Goal: Information Seeking & Learning: Learn about a topic

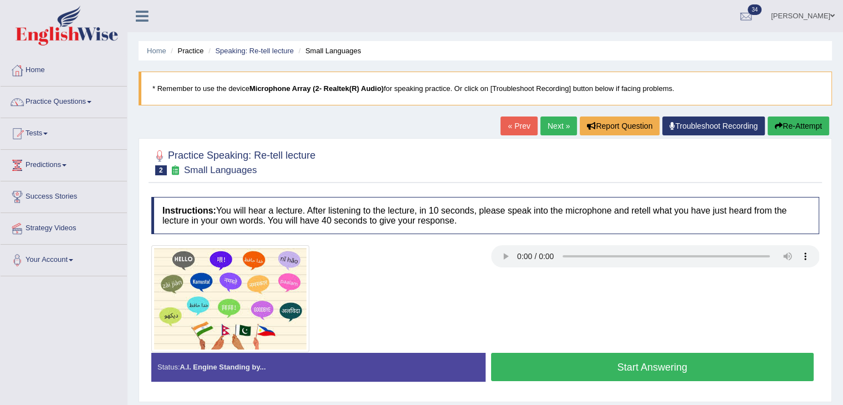
click at [574, 367] on button "Start Answering" at bounding box center [652, 367] width 323 height 28
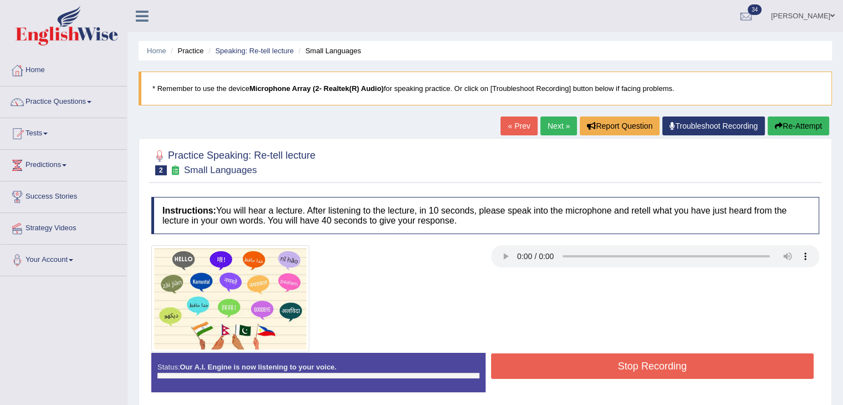
click at [574, 365] on button "Stop Recording" at bounding box center [652, 365] width 323 height 25
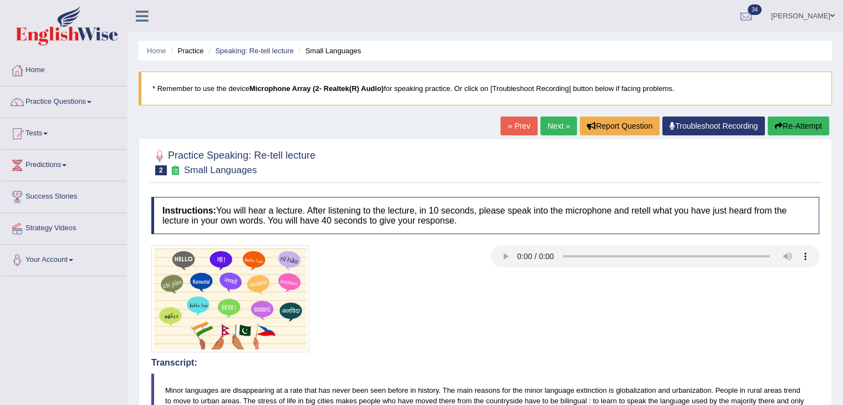
click at [563, 121] on link "Next »" at bounding box center [558, 125] width 37 height 19
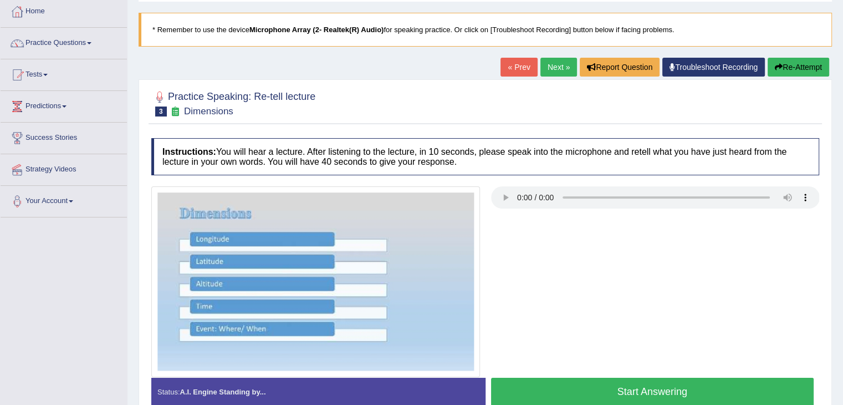
scroll to position [40, 0]
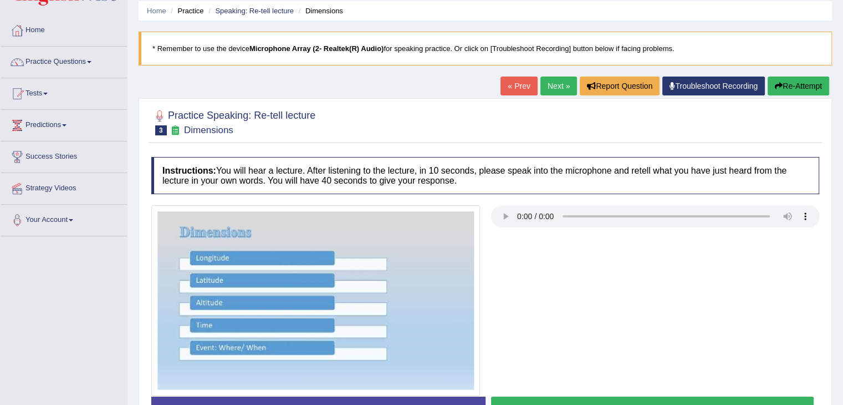
click at [550, 78] on link "Next »" at bounding box center [558, 85] width 37 height 19
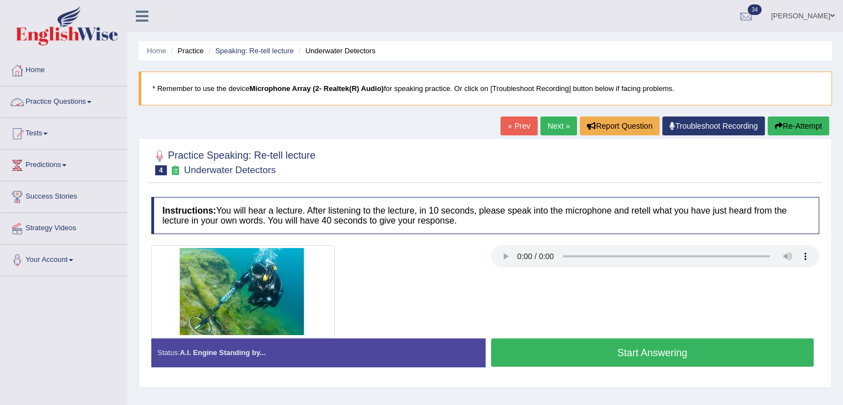
click at [86, 101] on link "Practice Questions" at bounding box center [64, 100] width 126 height 28
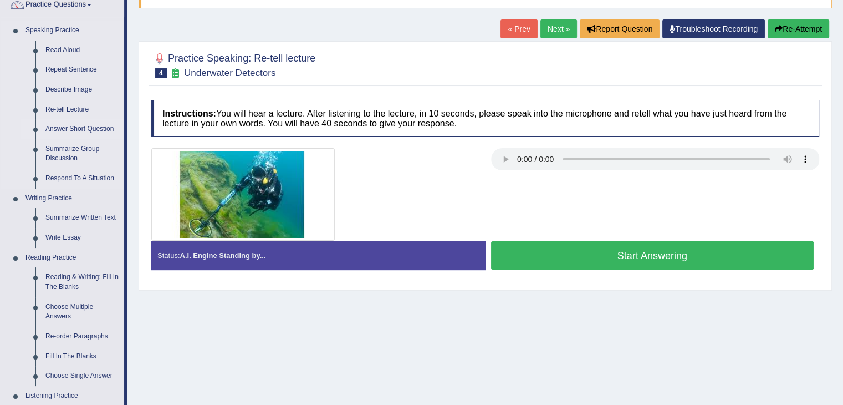
scroll to position [98, 0]
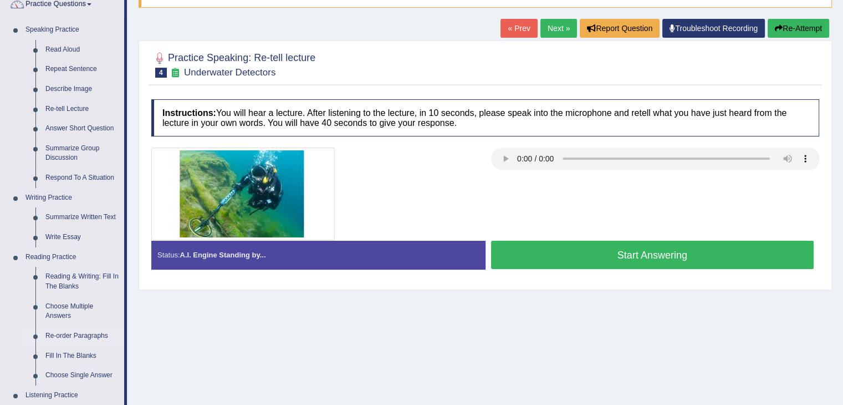
click at [84, 333] on link "Re-order Paragraphs" at bounding box center [82, 336] width 84 height 20
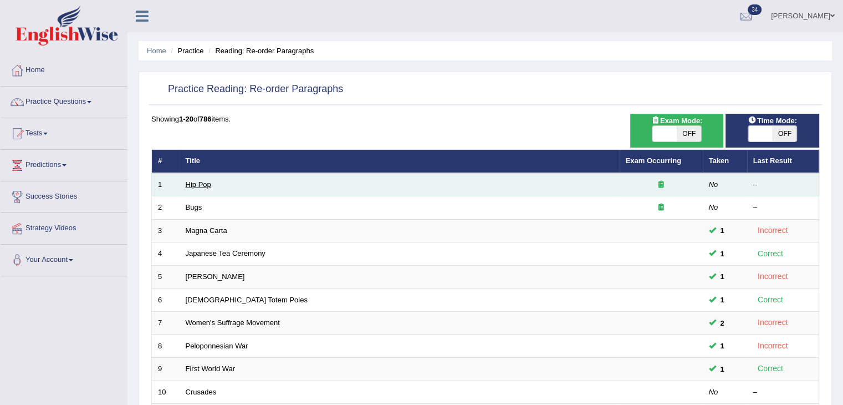
click at [200, 183] on link "Hip Pop" at bounding box center [198, 184] width 25 height 8
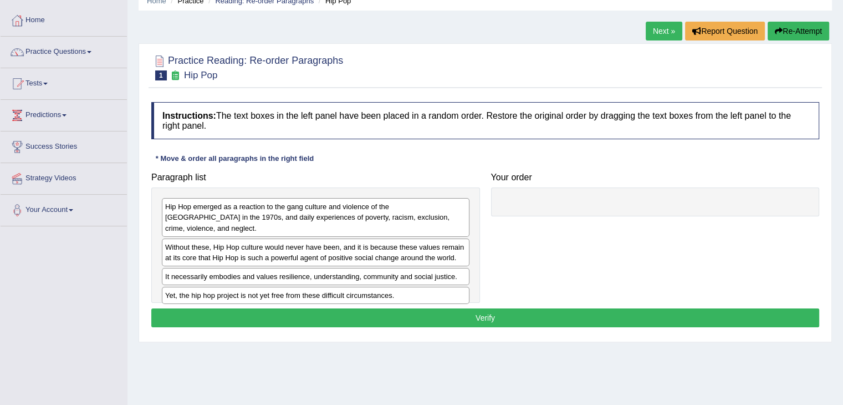
scroll to position [51, 0]
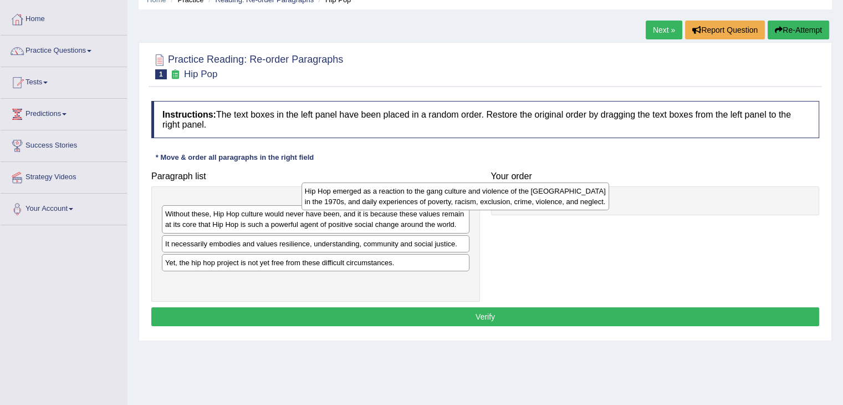
drag, startPoint x: 340, startPoint y: 217, endPoint x: 494, endPoint y: 205, distance: 154.6
click at [494, 205] on div "Hip Hop emerged as a reaction to the gang culture and violence of the [GEOGRAPH…" at bounding box center [456, 196] width 308 height 28
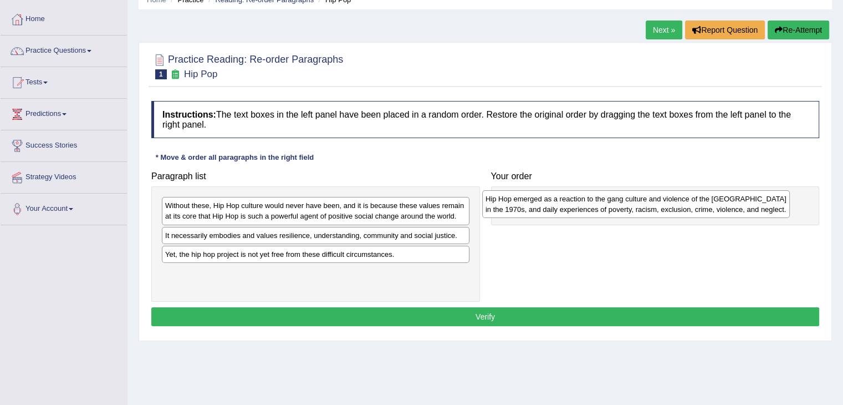
drag, startPoint x: 361, startPoint y: 214, endPoint x: 682, endPoint y: 207, distance: 321.0
click at [682, 207] on div "Hip Hop emerged as a reaction to the gang culture and violence of the [GEOGRAPH…" at bounding box center [636, 204] width 308 height 28
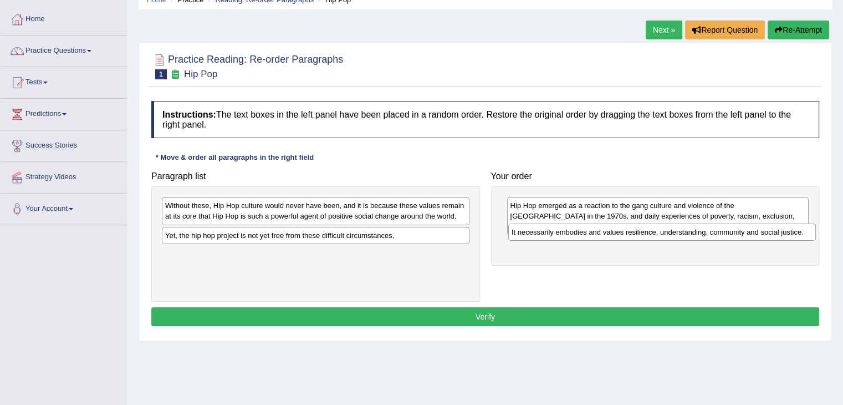
drag, startPoint x: 355, startPoint y: 233, endPoint x: 717, endPoint y: 230, distance: 362.0
click at [717, 230] on div "It necessarily embodies and values resilience, understanding, community and soc…" at bounding box center [662, 231] width 308 height 17
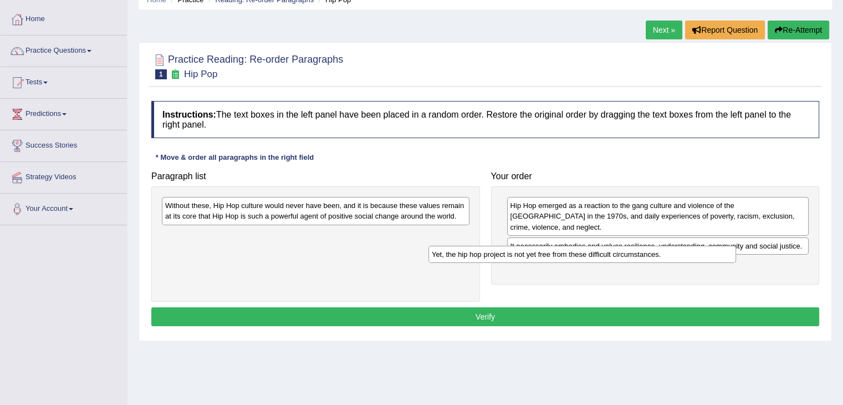
drag, startPoint x: 312, startPoint y: 240, endPoint x: 578, endPoint y: 259, distance: 267.3
click at [578, 259] on div "Yet, the hip hop project is not yet free from these difficult circumstances." at bounding box center [582, 254] width 308 height 17
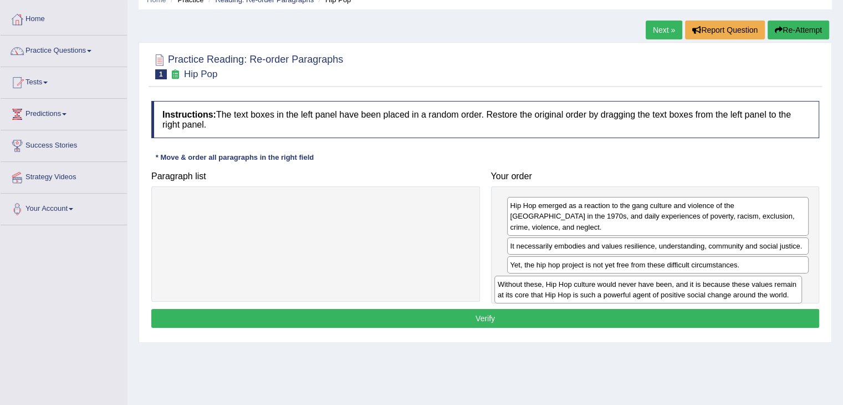
drag, startPoint x: 268, startPoint y: 196, endPoint x: 601, endPoint y: 271, distance: 341.0
click at [601, 275] on div "Without these, Hip Hop culture would never have been, and it is because these v…" at bounding box center [648, 289] width 308 height 28
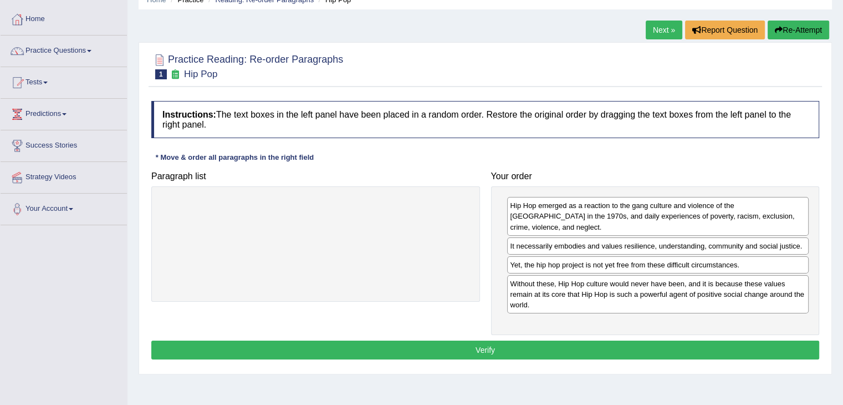
click at [517, 340] on button "Verify" at bounding box center [485, 349] width 668 height 19
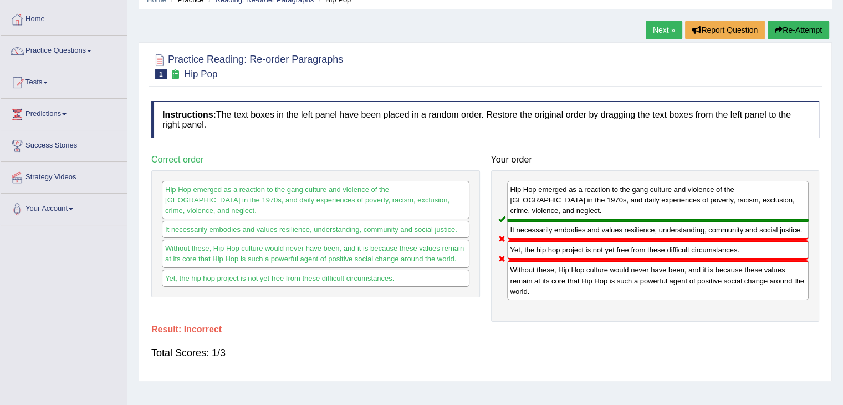
scroll to position [0, 0]
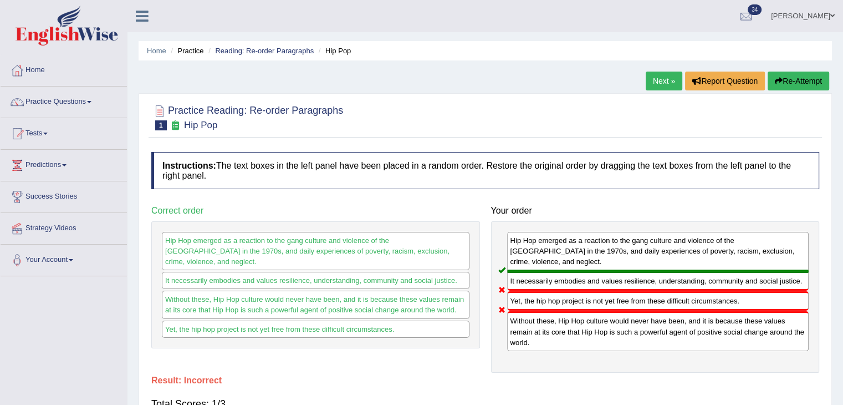
click at [654, 81] on link "Next »" at bounding box center [664, 81] width 37 height 19
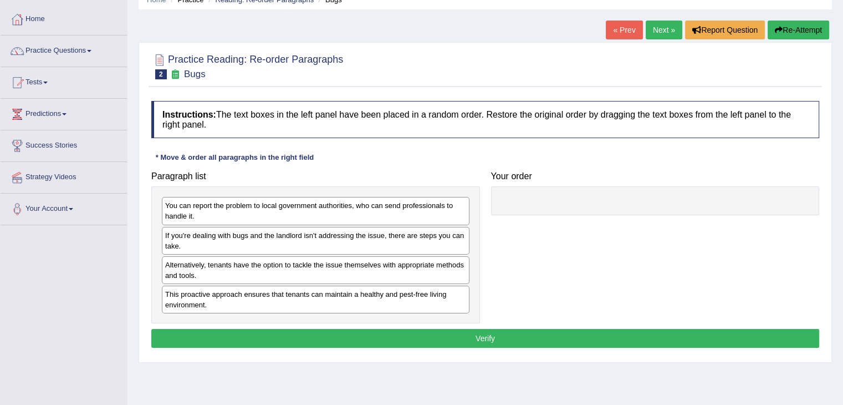
scroll to position [51, 0]
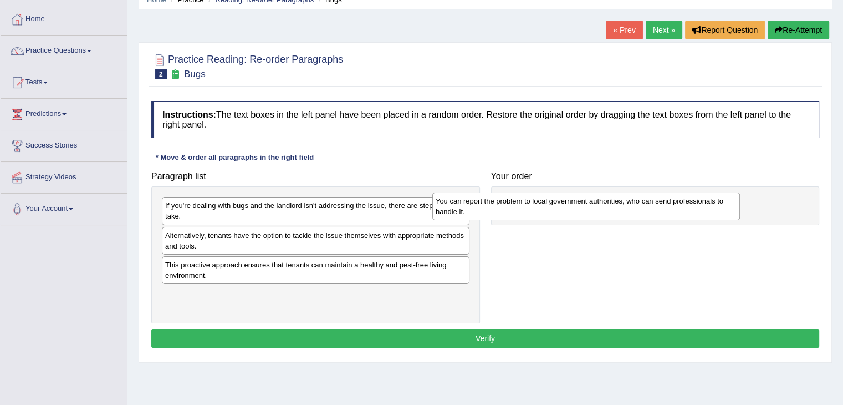
drag, startPoint x: 348, startPoint y: 213, endPoint x: 625, endPoint y: 207, distance: 276.7
click at [625, 207] on div "You can report the problem to local government authorities, who can send profes…" at bounding box center [586, 206] width 308 height 28
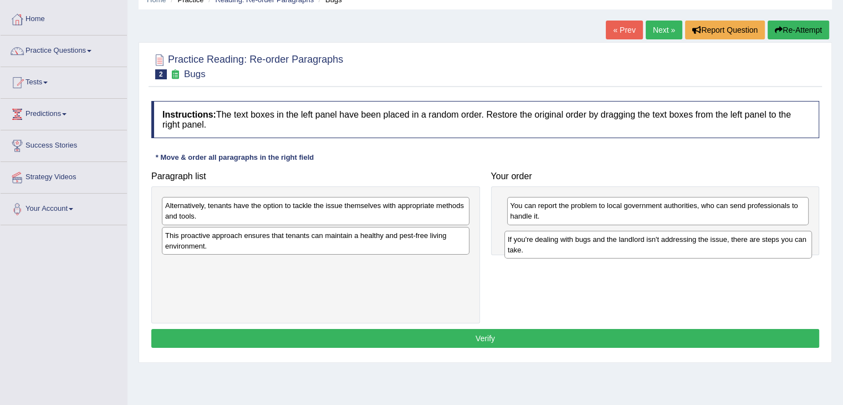
drag, startPoint x: 349, startPoint y: 212, endPoint x: 692, endPoint y: 247, distance: 344.3
click at [692, 247] on div "If you're dealing with bugs and the landlord isn't addressing the issue, there …" at bounding box center [658, 245] width 308 height 28
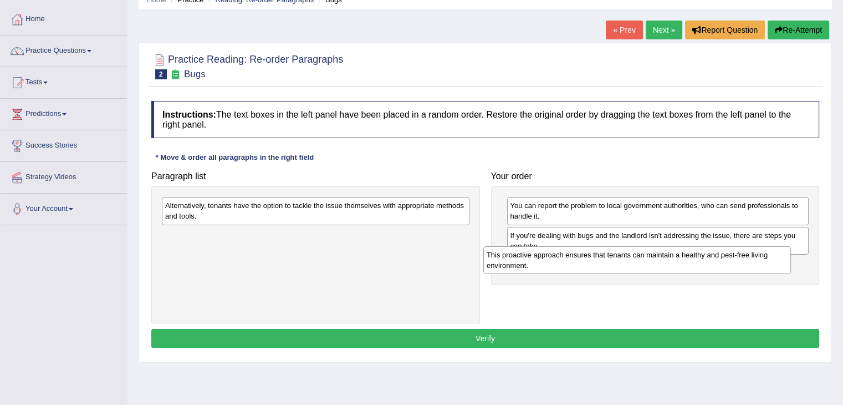
drag, startPoint x: 331, startPoint y: 238, endPoint x: 662, endPoint y: 256, distance: 330.9
click at [662, 256] on div "This proactive approach ensures that tenants can maintain a healthy and pest-fr…" at bounding box center [637, 260] width 308 height 28
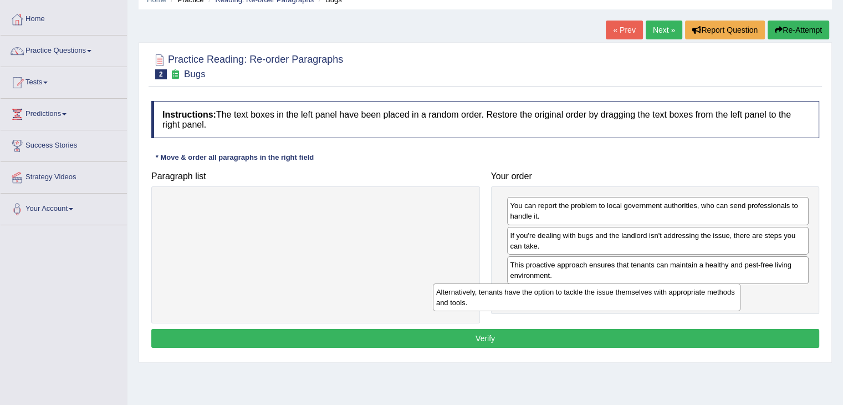
drag, startPoint x: 370, startPoint y: 210, endPoint x: 661, endPoint y: 295, distance: 303.3
click at [661, 295] on div "Alternatively, tenants have the option to tackle the issue themselves with appr…" at bounding box center [587, 297] width 308 height 28
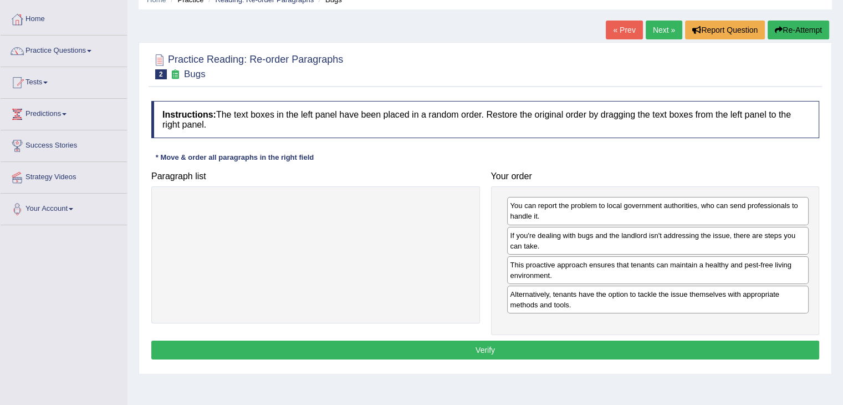
click at [512, 349] on button "Verify" at bounding box center [485, 349] width 668 height 19
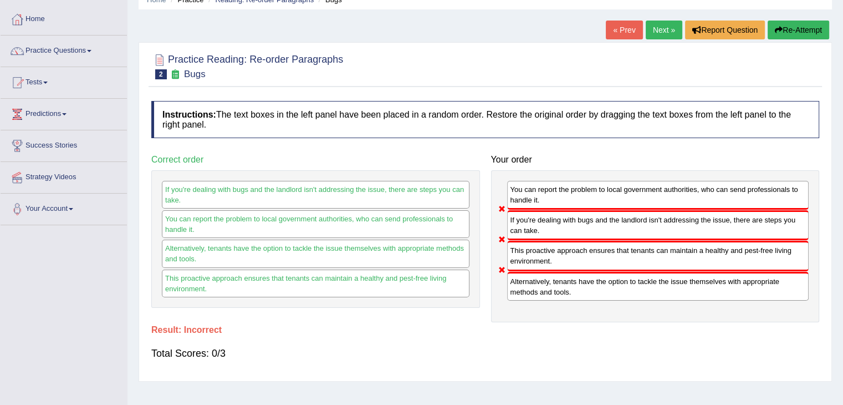
click at [785, 32] on button "Re-Attempt" at bounding box center [799, 30] width 62 height 19
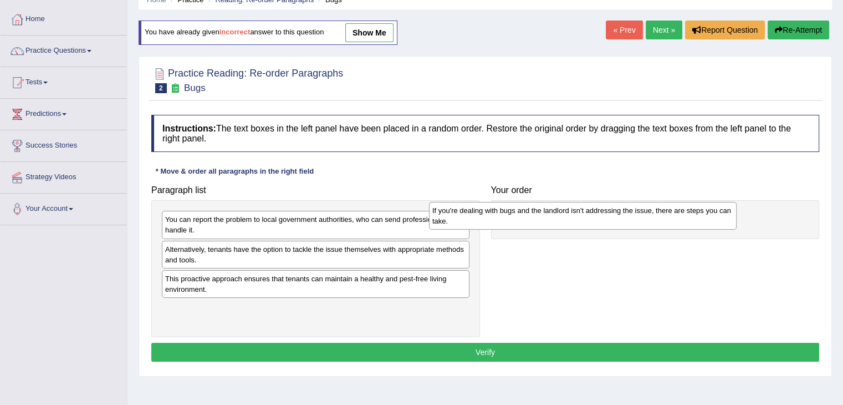
drag, startPoint x: 391, startPoint y: 260, endPoint x: 668, endPoint y: 221, distance: 279.9
click at [668, 221] on div "If you're dealing with bugs and the landlord isn't addressing the issue, there …" at bounding box center [583, 216] width 308 height 28
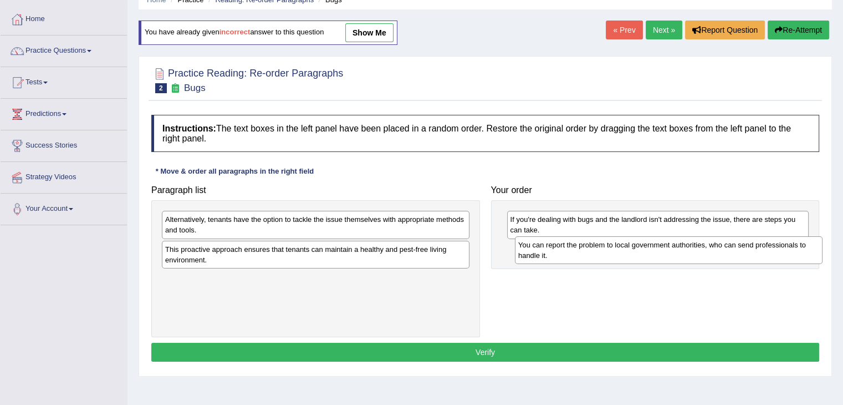
drag, startPoint x: 350, startPoint y: 225, endPoint x: 703, endPoint y: 250, distance: 354.0
click at [703, 250] on div "You can report the problem to local government authorities, who can send profes…" at bounding box center [669, 250] width 308 height 28
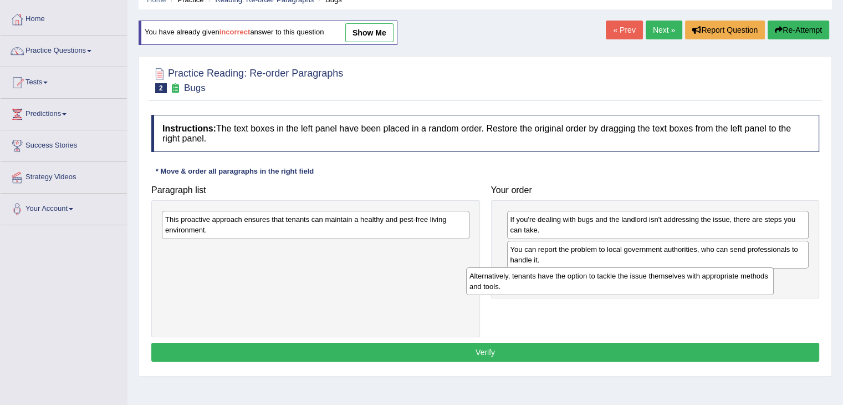
drag, startPoint x: 317, startPoint y: 232, endPoint x: 627, endPoint y: 287, distance: 315.2
click at [627, 287] on div "Alternatively, tenants have the option to tackle the issue themselves with appr…" at bounding box center [620, 281] width 308 height 28
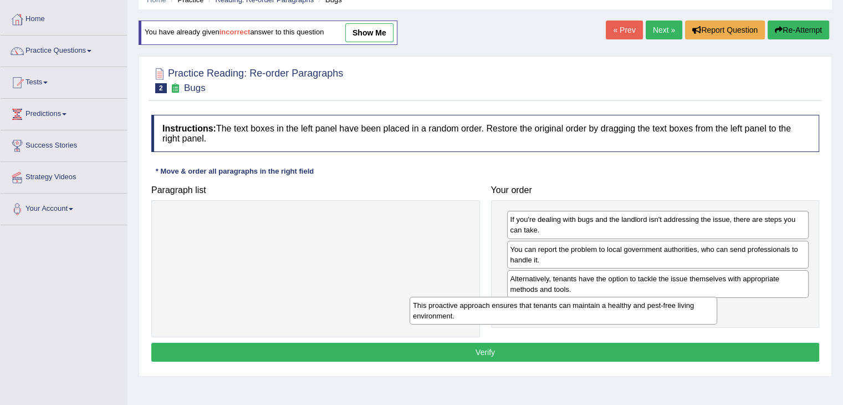
drag, startPoint x: 467, startPoint y: 223, endPoint x: 714, endPoint y: 309, distance: 262.2
click at [714, 309] on div "This proactive approach ensures that tenants can maintain a healthy and pest-fr…" at bounding box center [564, 311] width 308 height 28
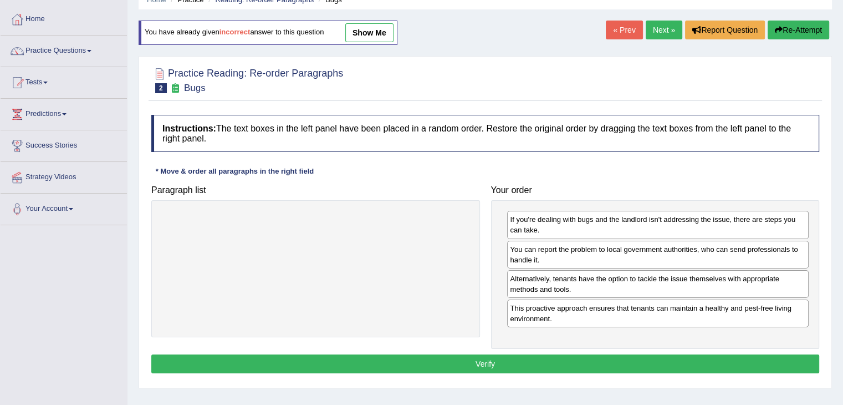
click at [478, 364] on button "Verify" at bounding box center [485, 363] width 668 height 19
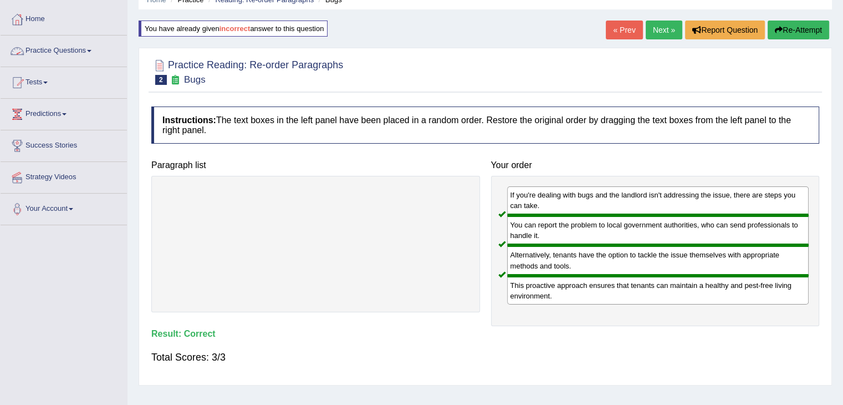
click at [94, 47] on link "Practice Questions" at bounding box center [64, 49] width 126 height 28
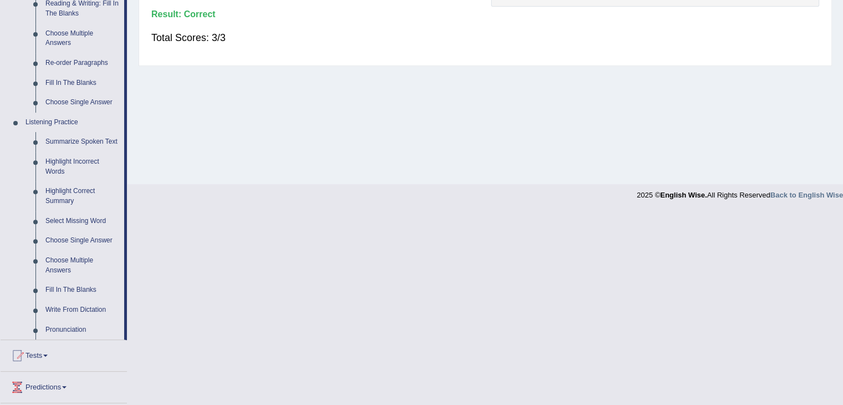
scroll to position [422, 0]
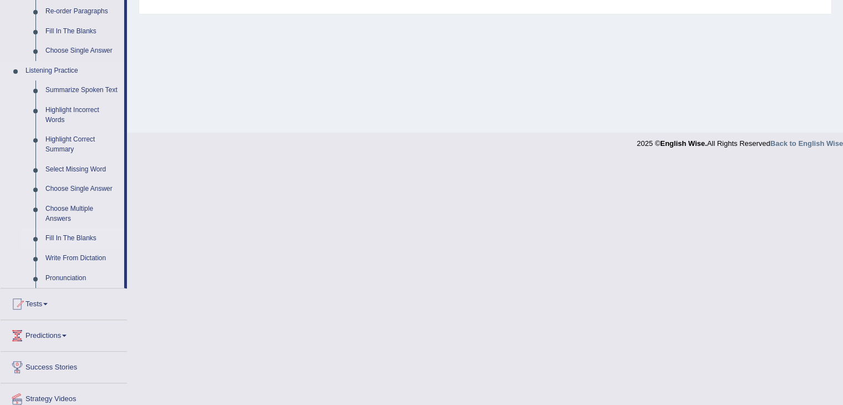
click at [72, 235] on link "Fill In The Blanks" at bounding box center [82, 238] width 84 height 20
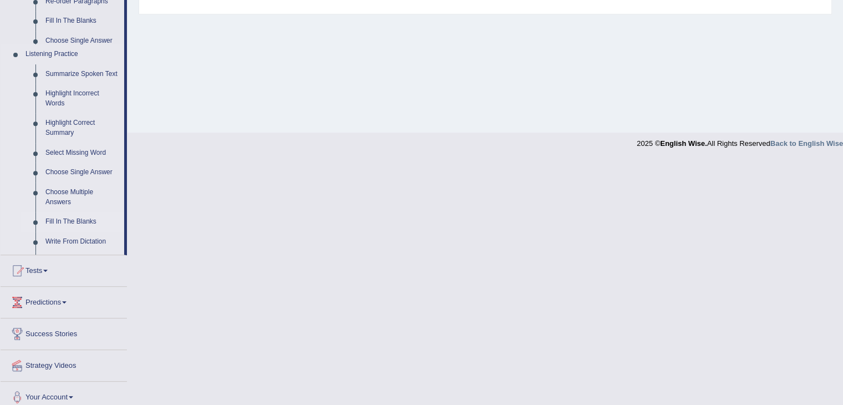
scroll to position [177, 0]
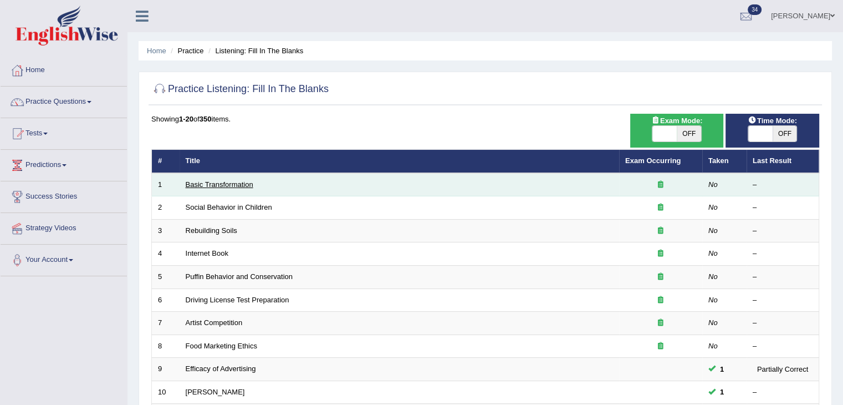
click at [213, 181] on link "Basic Transformation" at bounding box center [220, 184] width 68 height 8
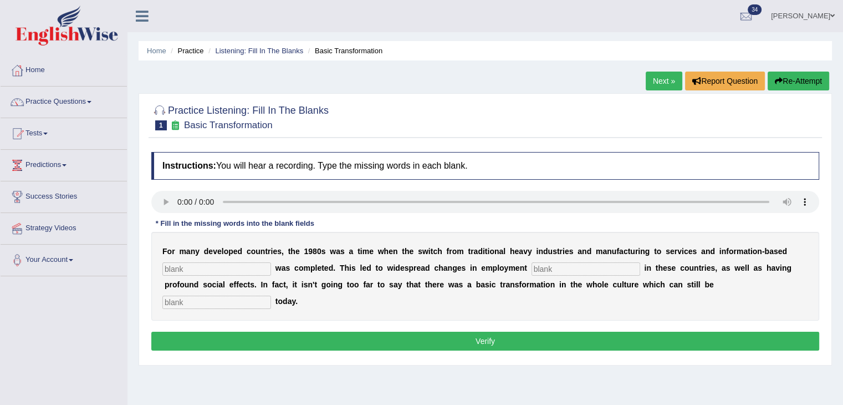
click at [220, 264] on input "text" at bounding box center [216, 268] width 109 height 13
click at [195, 269] on input "text" at bounding box center [216, 268] width 109 height 13
type input "enterprise"
click at [262, 297] on input "text" at bounding box center [216, 301] width 109 height 13
type input "observe"
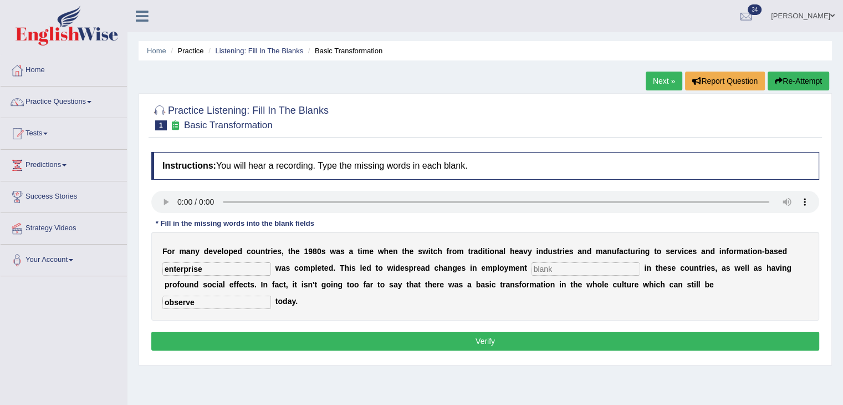
click at [551, 263] on input "text" at bounding box center [586, 268] width 109 height 13
type input "patterns"
click at [529, 339] on button "Verify" at bounding box center [485, 340] width 668 height 19
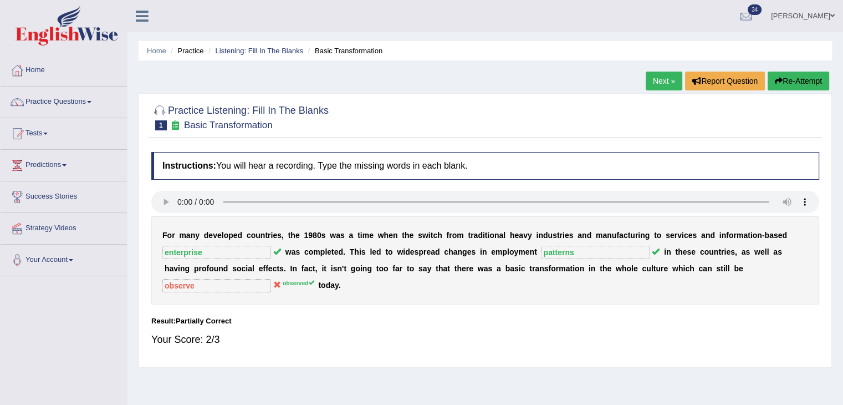
click at [652, 79] on link "Next »" at bounding box center [664, 81] width 37 height 19
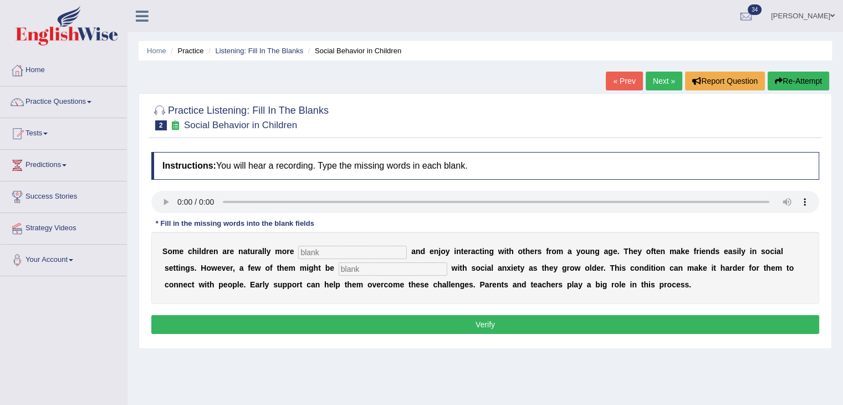
click at [310, 251] on input "text" at bounding box center [352, 252] width 109 height 13
click at [331, 249] on input "text" at bounding box center [352, 252] width 109 height 13
type input "sociable"
click at [359, 266] on input "text" at bounding box center [393, 268] width 109 height 13
type input "diagnosed"
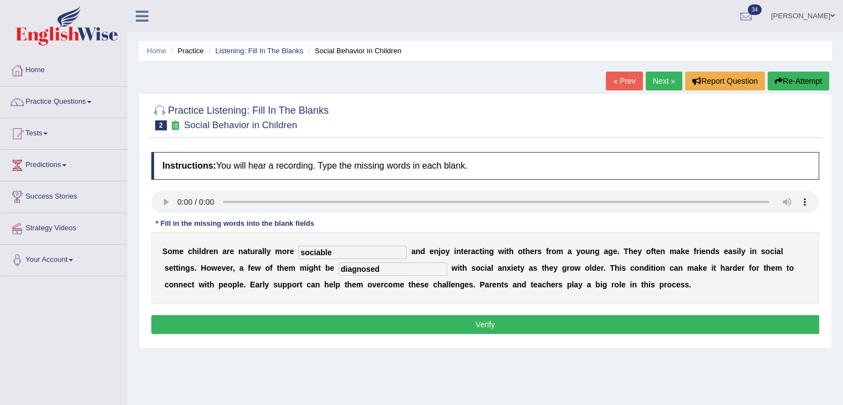
click at [380, 326] on button "Verify" at bounding box center [485, 324] width 668 height 19
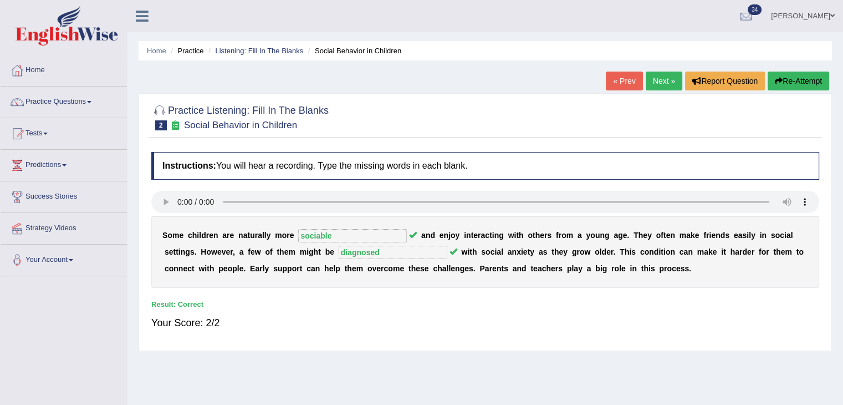
click at [665, 78] on link "Next »" at bounding box center [664, 81] width 37 height 19
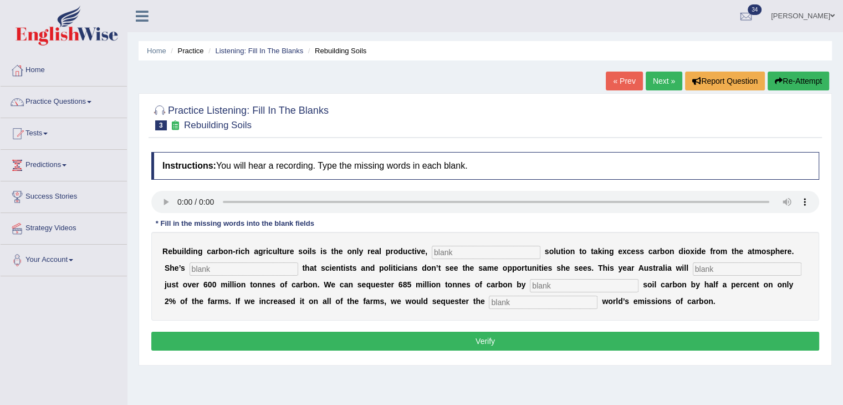
click at [457, 251] on input "text" at bounding box center [486, 252] width 109 height 13
type input "permanent"
click at [230, 273] on input "text" at bounding box center [244, 268] width 109 height 13
type input "frustratted"
click at [538, 284] on input "text" at bounding box center [584, 285] width 109 height 13
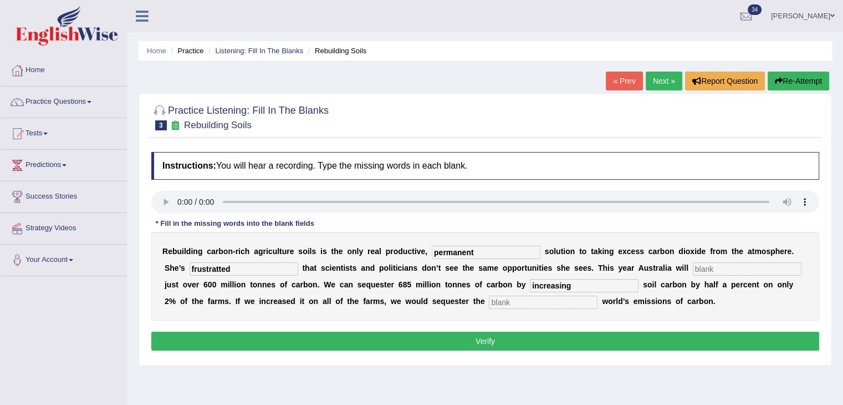
type input "increasing"
click at [546, 302] on input "text" at bounding box center [543, 301] width 109 height 13
type input "whole"
click at [223, 262] on input "frustratted" at bounding box center [244, 268] width 109 height 13
type input "frustrated"
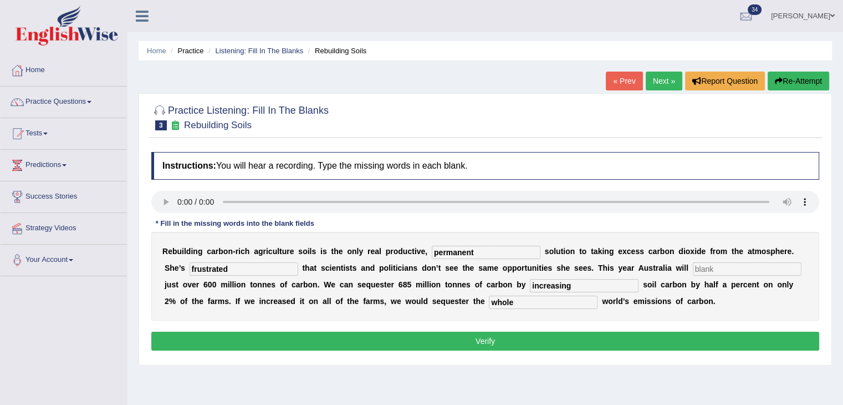
click at [710, 269] on input "text" at bounding box center [747, 268] width 109 height 13
type input "o"
click at [641, 349] on div "Instructions: You will hear a recording. Type the missing words in each blank. …" at bounding box center [485, 252] width 673 height 213
click at [629, 340] on button "Verify" at bounding box center [485, 340] width 668 height 19
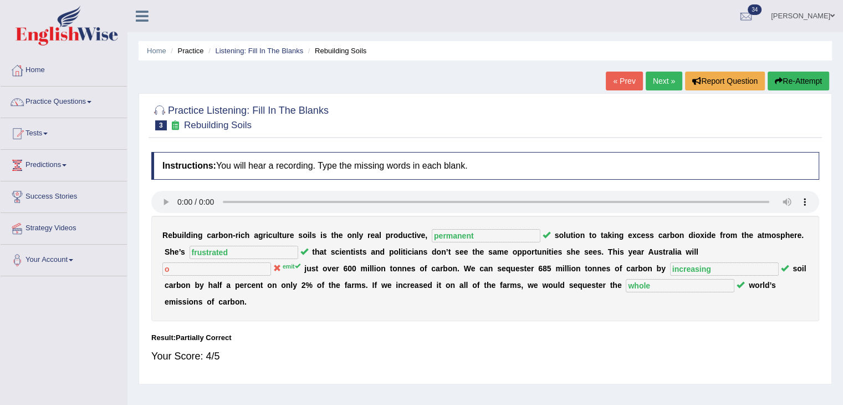
click at [654, 75] on link "Next »" at bounding box center [664, 81] width 37 height 19
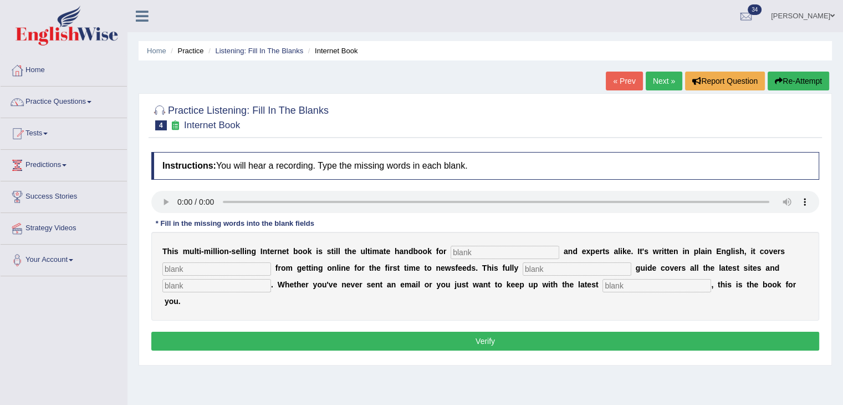
click at [473, 249] on input "text" at bounding box center [505, 252] width 109 height 13
type input "n0vels"
click at [533, 270] on input "text" at bounding box center [577, 268] width 109 height 13
type input "revise"
click at [229, 280] on input "text" at bounding box center [216, 285] width 109 height 13
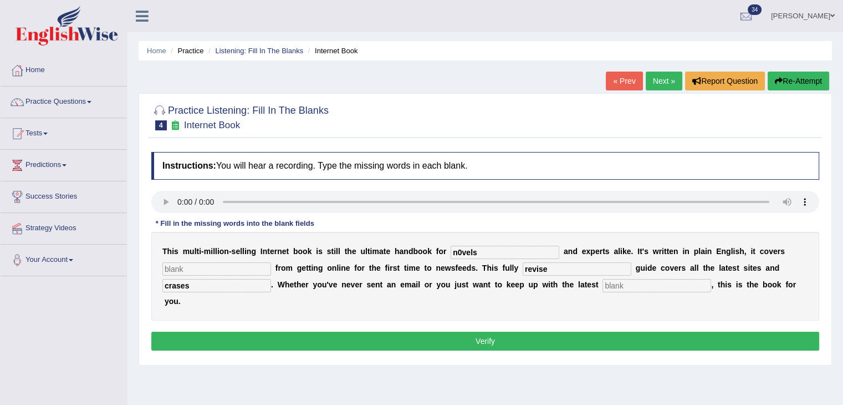
type input "crases"
click at [634, 280] on input "text" at bounding box center [657, 285] width 109 height 13
type input "development"
click at [460, 251] on input "n0vels" at bounding box center [505, 252] width 109 height 13
type input "novels"
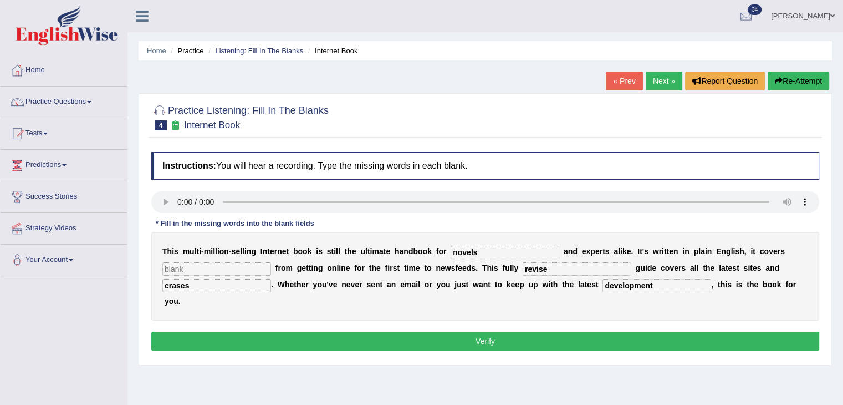
click at [217, 262] on input "text" at bounding box center [216, 268] width 109 height 13
type input "a"
click at [244, 341] on button "Verify" at bounding box center [485, 340] width 668 height 19
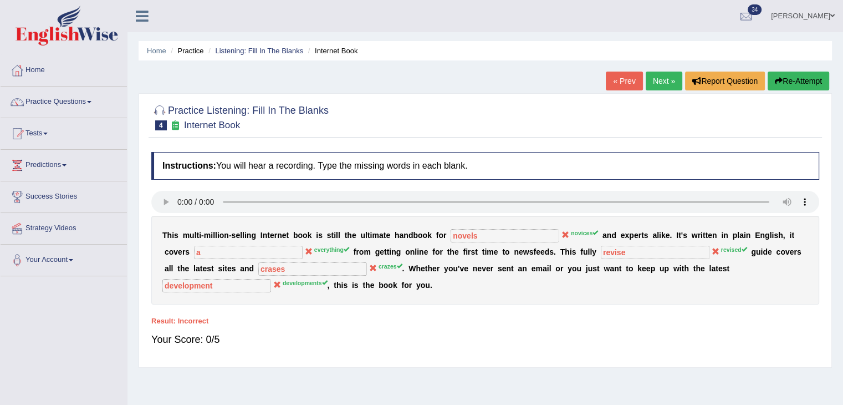
click at [669, 75] on link "Next »" at bounding box center [664, 81] width 37 height 19
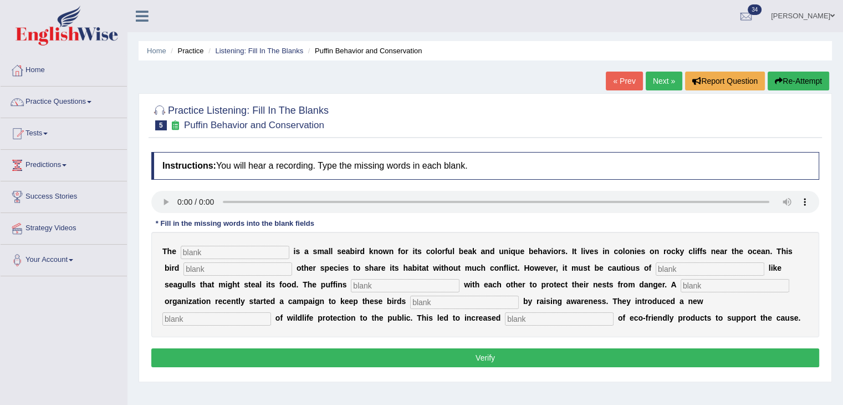
click at [220, 246] on input "text" at bounding box center [235, 252] width 109 height 13
click at [216, 265] on input "text" at bounding box center [237, 268] width 109 height 13
type input "bird"
click at [717, 267] on input "text" at bounding box center [710, 268] width 109 height 13
type input "predators"
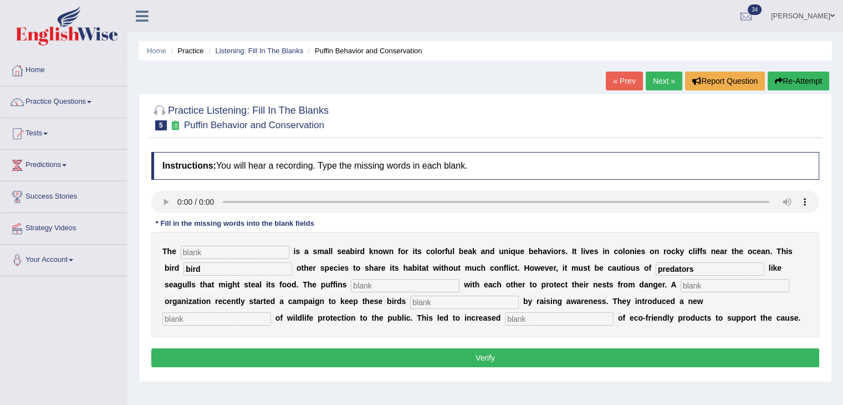
click at [406, 282] on input "text" at bounding box center [405, 285] width 109 height 13
type input "eachother"
click at [211, 250] on input "text" at bounding box center [235, 252] width 109 height 13
click at [191, 246] on input "paffin" at bounding box center [235, 252] width 109 height 13
type input "puffin"
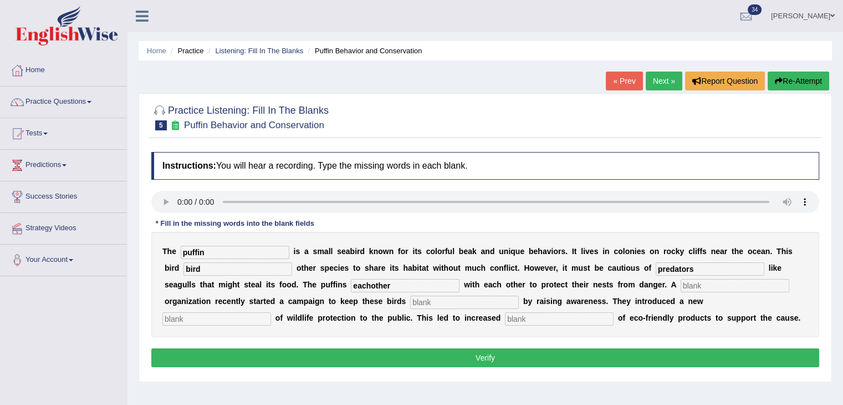
click at [397, 284] on input "eachother" at bounding box center [405, 285] width 109 height 13
type input "e"
type input "collaborate"
click at [712, 279] on input "text" at bounding box center [735, 285] width 109 height 13
type input "cooperate"
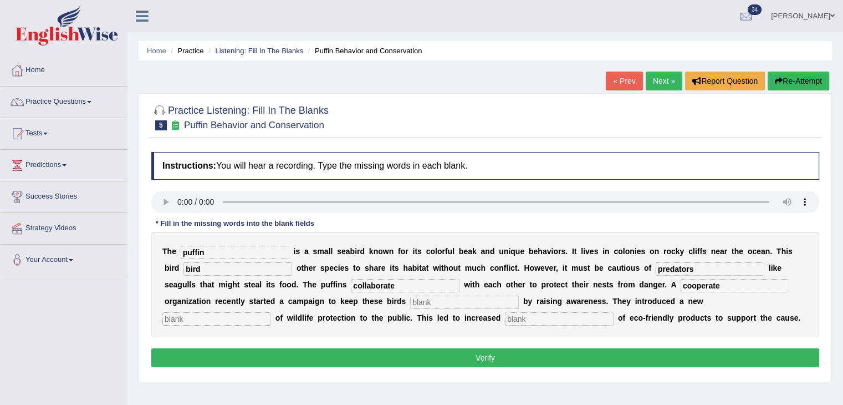
click at [455, 300] on input "text" at bounding box center [464, 301] width 109 height 13
type input "safe"
click at [249, 318] on input "text" at bounding box center [216, 318] width 109 height 13
type input "conception"
click at [524, 312] on input "text" at bounding box center [559, 318] width 109 height 13
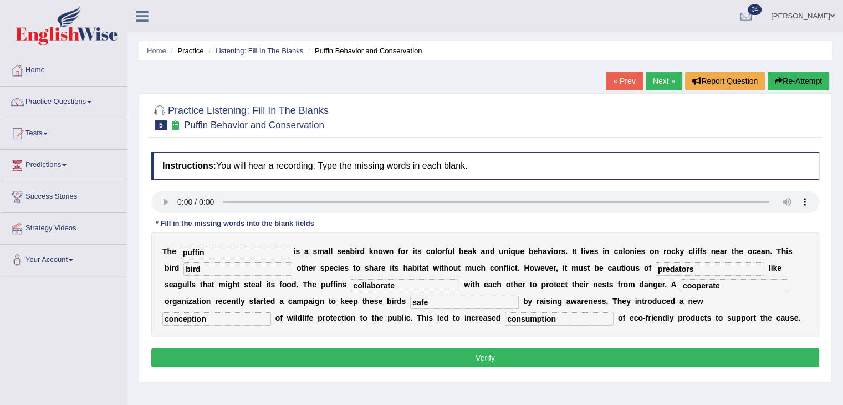
type input "consumption"
click at [537, 360] on button "Verify" at bounding box center [485, 357] width 668 height 19
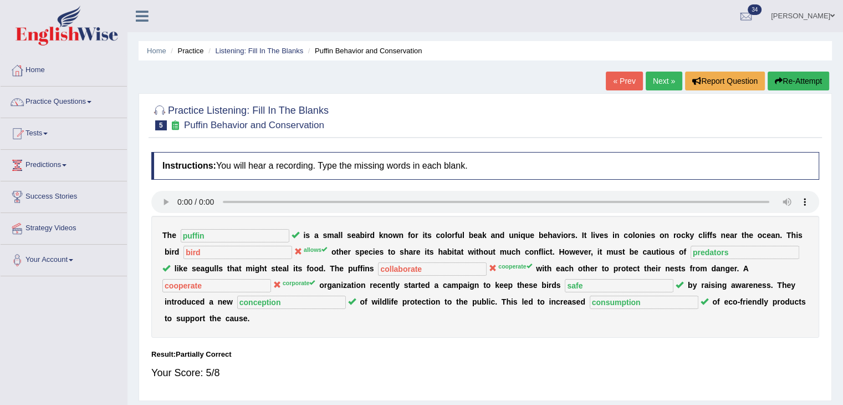
click at [649, 76] on link "Next »" at bounding box center [664, 81] width 37 height 19
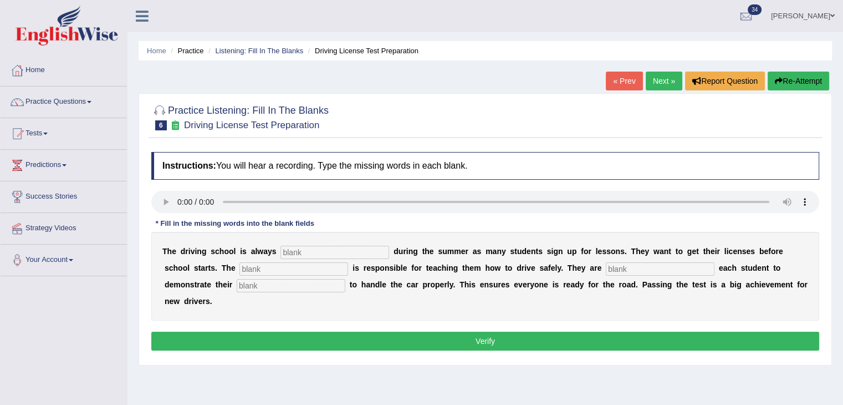
click at [297, 252] on input "text" at bounding box center [334, 252] width 109 height 13
type input "busy"
click at [307, 263] on input "text" at bounding box center [293, 268] width 109 height 13
type input "instructor"
click at [634, 268] on input "text" at bounding box center [660, 268] width 109 height 13
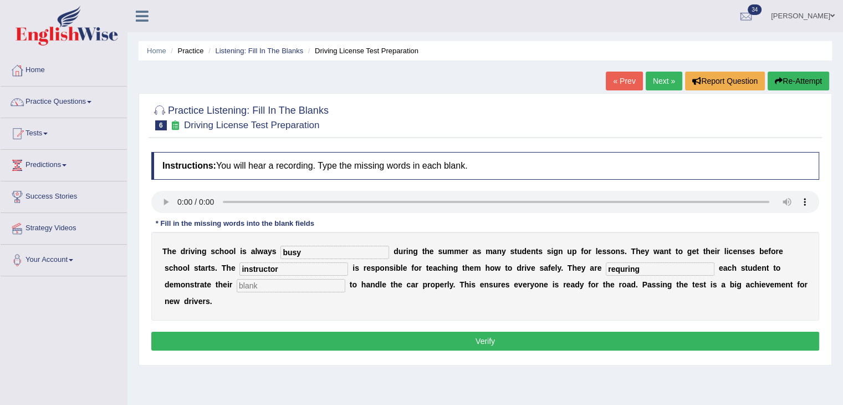
type input "requring"
click at [321, 282] on input "text" at bounding box center [291, 285] width 109 height 13
click at [269, 282] on input "text" at bounding box center [291, 285] width 109 height 13
type input "ability"
click at [283, 337] on button "Verify" at bounding box center [485, 340] width 668 height 19
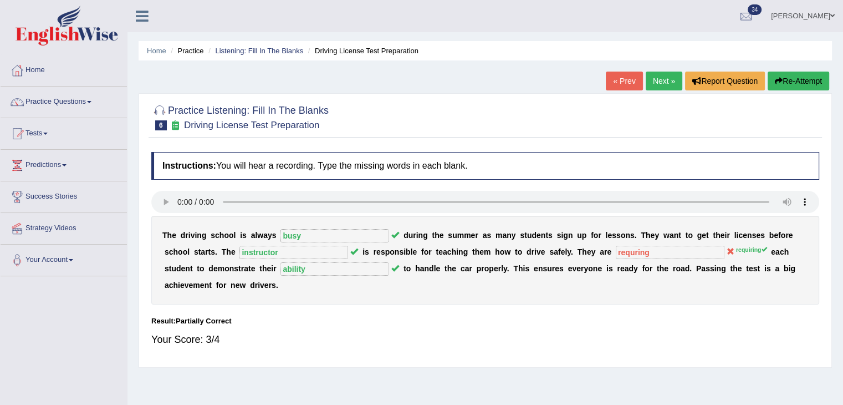
click at [665, 88] on link "Next »" at bounding box center [664, 81] width 37 height 19
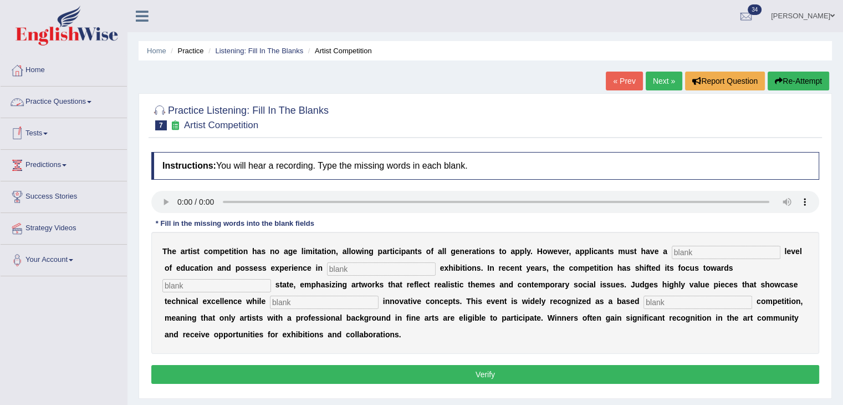
click at [88, 100] on link "Practice Questions" at bounding box center [64, 100] width 126 height 28
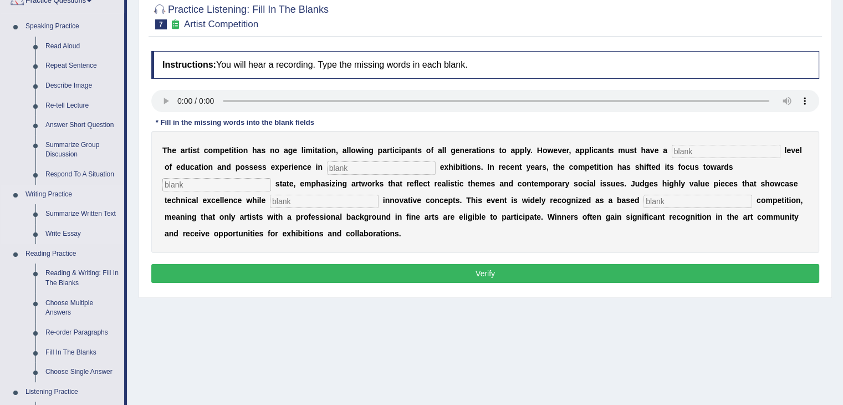
scroll to position [108, 0]
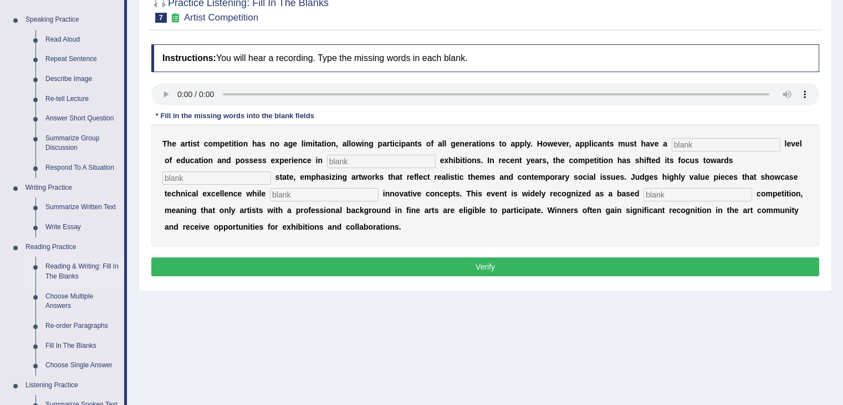
click at [67, 271] on link "Reading & Writing: Fill In The Blanks" at bounding box center [82, 271] width 84 height 29
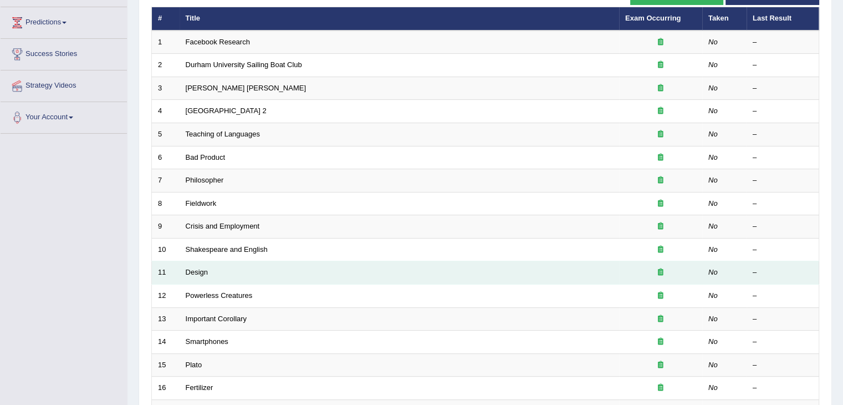
scroll to position [62, 0]
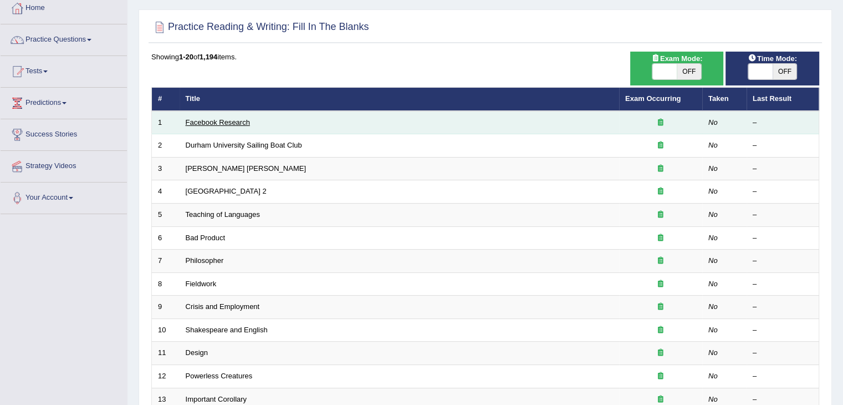
click at [228, 120] on link "Facebook Research" at bounding box center [218, 122] width 64 height 8
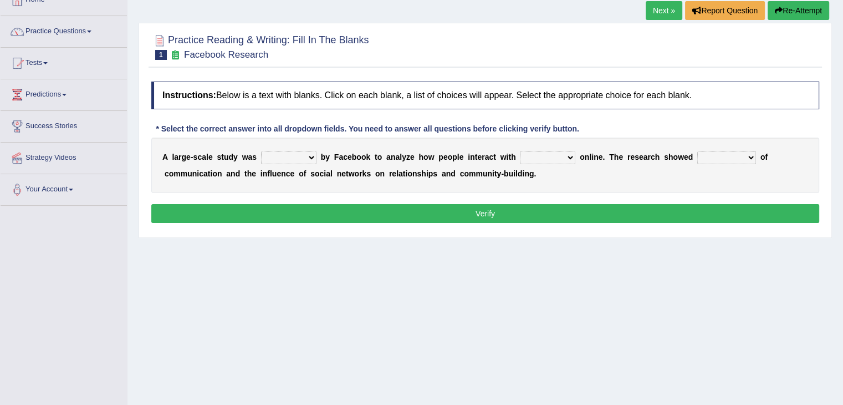
scroll to position [71, 0]
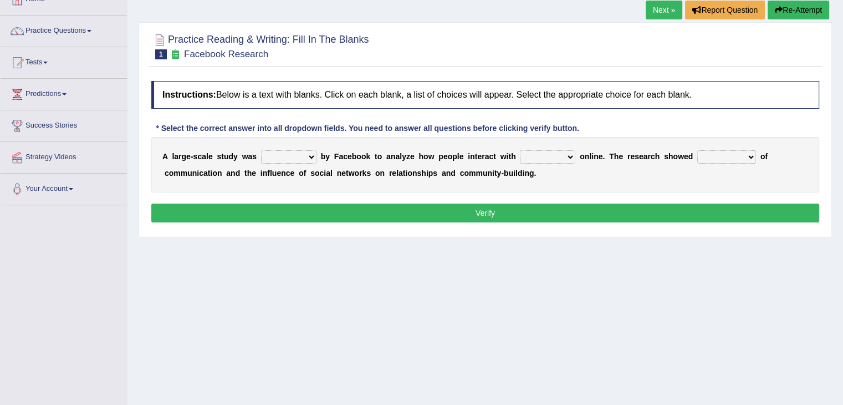
click at [313, 161] on select "surveyed had asked made" at bounding box center [288, 156] width 55 height 13
select select "made"
click at [261, 150] on select "surveyed had asked made" at bounding box center [288, 156] width 55 height 13
click at [560, 153] on select "together all each other another" at bounding box center [547, 156] width 55 height 13
select select "together"
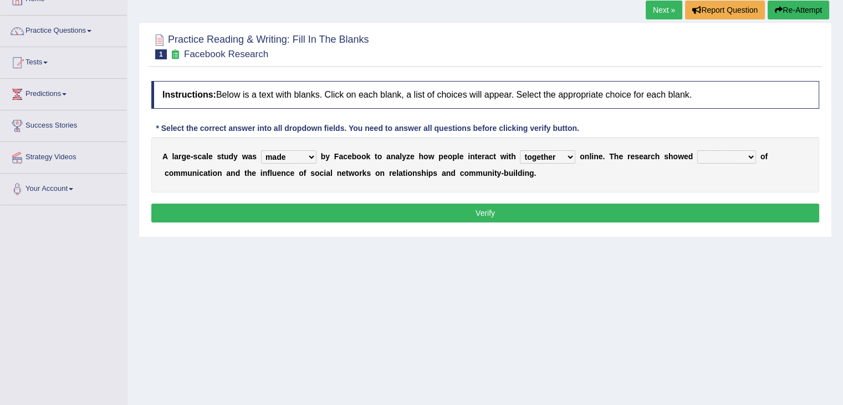
click at [520, 150] on select "together all each other another" at bounding box center [547, 156] width 55 height 13
click at [735, 151] on select "advantages standards fellowships patterns" at bounding box center [726, 156] width 59 height 13
click at [697, 150] on select "advantages standards fellowships patterns" at bounding box center [726, 156] width 59 height 13
click at [727, 151] on select "advantages standards fellowships patterns" at bounding box center [726, 156] width 59 height 13
select select "advantages"
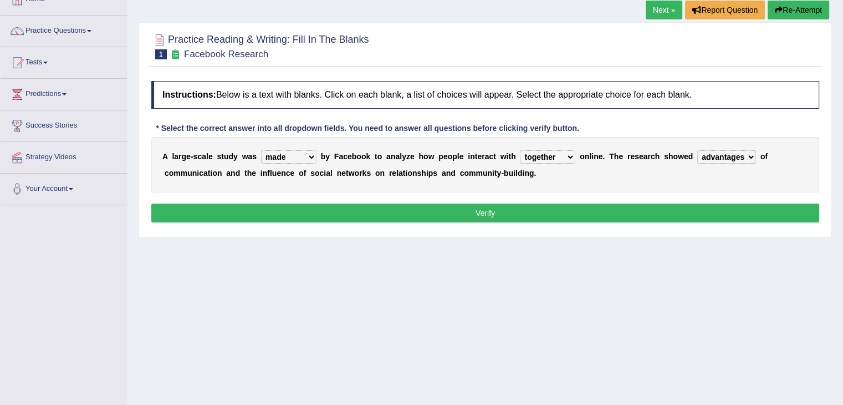
click at [697, 150] on select "advantages standards fellowships patterns" at bounding box center [726, 156] width 59 height 13
click at [583, 211] on button "Verify" at bounding box center [485, 212] width 668 height 19
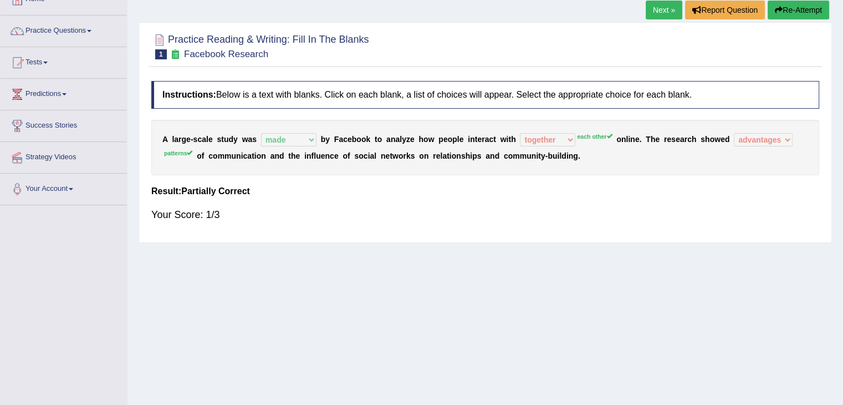
click at [667, 12] on link "Next »" at bounding box center [664, 10] width 37 height 19
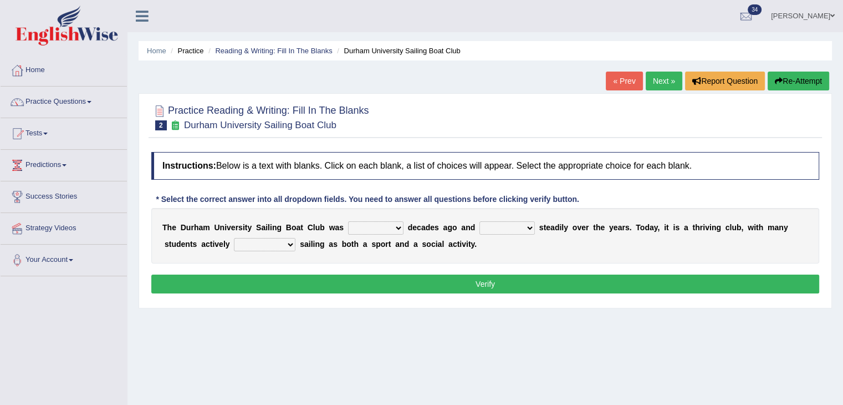
click at [386, 226] on select "found fund founded find" at bounding box center [375, 227] width 55 height 13
click at [348, 221] on select "found fund founded find" at bounding box center [375, 227] width 55 height 13
click at [389, 230] on select "found fund founded find" at bounding box center [375, 227] width 55 height 13
select select "founded"
click at [348, 221] on select "found fund founded find" at bounding box center [375, 227] width 55 height 13
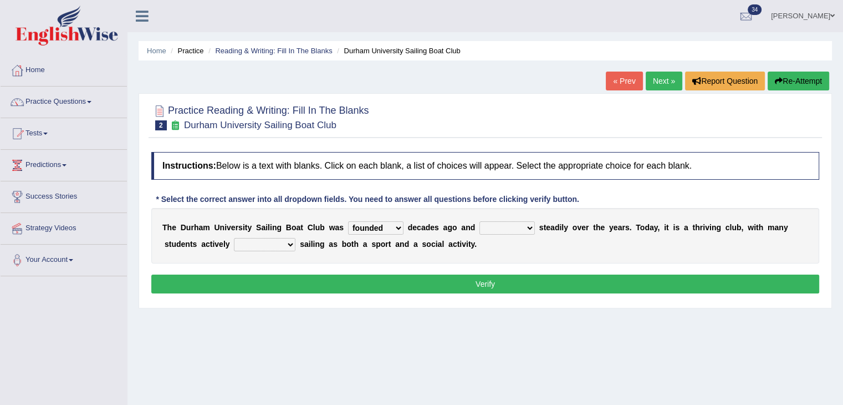
click at [522, 229] on select "grow growing has grown grown" at bounding box center [506, 227] width 55 height 13
select select "growing"
click at [479, 221] on select "grow growing has grown grown" at bounding box center [506, 227] width 55 height 13
click at [288, 242] on select "enjoy enjoyed are enjoying enjoying" at bounding box center [265, 244] width 62 height 13
select select "enjoying"
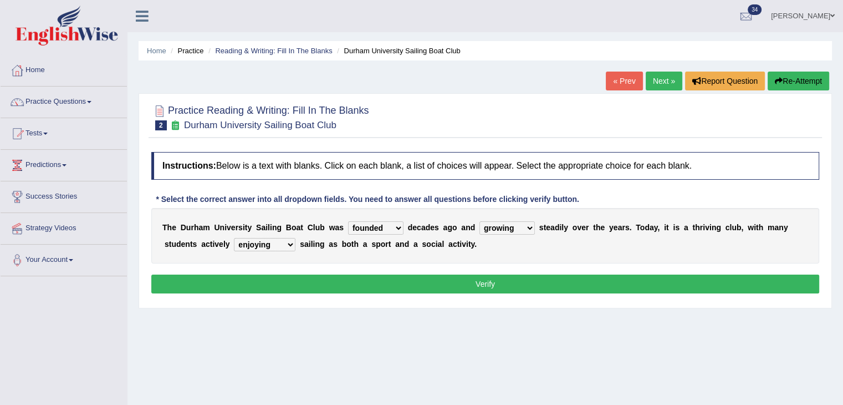
click at [234, 238] on select "enjoy enjoyed are enjoying enjoying" at bounding box center [265, 244] width 62 height 13
click at [312, 285] on button "Verify" at bounding box center [485, 283] width 668 height 19
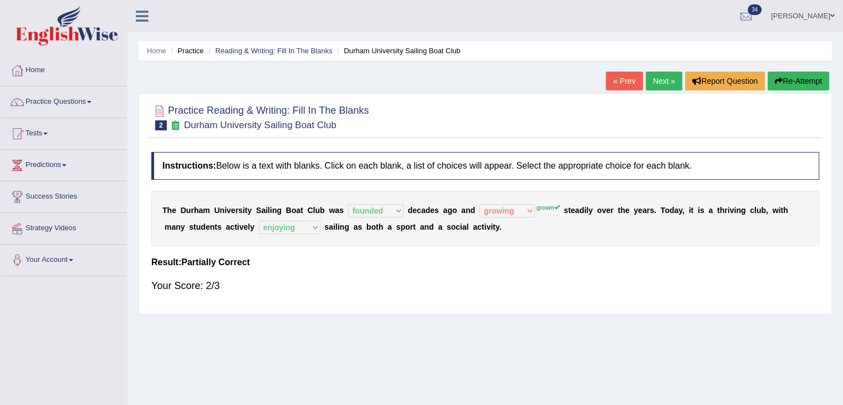
click at [649, 83] on link "Next »" at bounding box center [664, 81] width 37 height 19
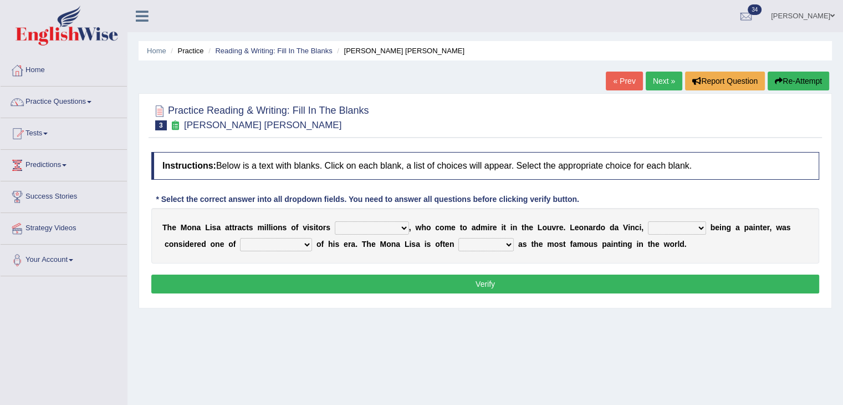
click at [403, 224] on select "around the year the all year all year round per year" at bounding box center [372, 227] width 74 height 13
click at [335, 221] on select "around the year the all year all year round per year" at bounding box center [372, 227] width 74 height 13
click at [395, 227] on select "around the year the all year all year round per year" at bounding box center [372, 227] width 74 height 13
select select "all year round"
click at [335, 221] on select "around the year the all year all year round per year" at bounding box center [372, 227] width 74 height 13
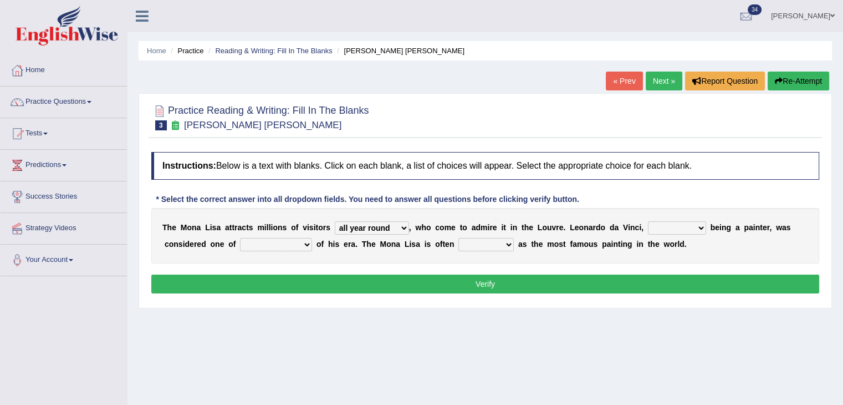
click at [691, 223] on select "rather than as much as as well as as long as" at bounding box center [677, 227] width 58 height 13
select select "as long as"
click at [648, 221] on select "rather than as much as as well as as long as" at bounding box center [677, 227] width 58 height 13
click at [300, 238] on select "better artists artist the better artist the best artists" at bounding box center [276, 244] width 72 height 13
select select "the best artists"
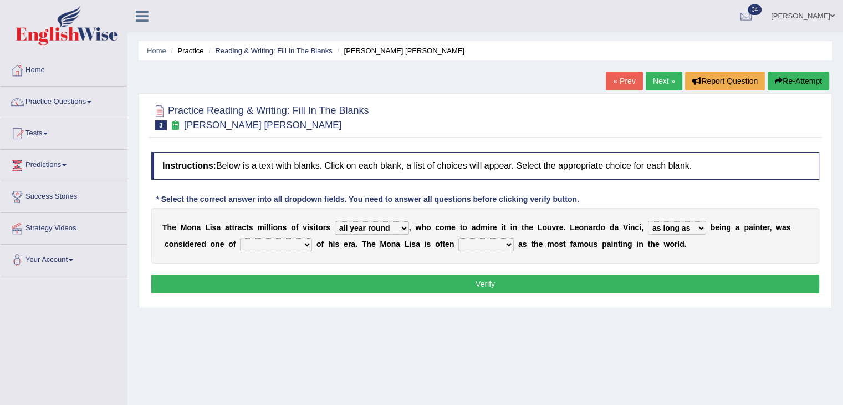
click at [240, 238] on select "better artists artist the better artist the best artists" at bounding box center [276, 244] width 72 height 13
click at [487, 240] on select "classified suggested predicted described" at bounding box center [485, 244] width 55 height 13
click at [458, 238] on select "classified suggested predicted described" at bounding box center [485, 244] width 55 height 13
click at [494, 236] on div "T h e M o n a L i s a a t t r a c t s m i l l i o n s o f v i s i t o r s aroun…" at bounding box center [485, 235] width 668 height 55
click at [498, 244] on select "classified suggested predicted described" at bounding box center [485, 244] width 55 height 13
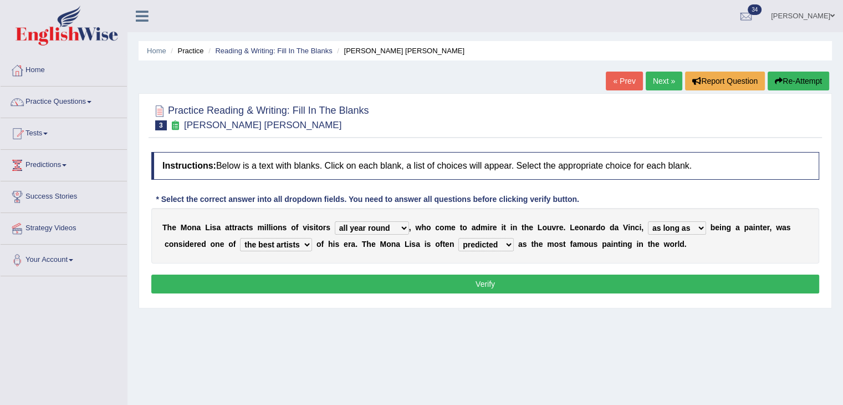
select select "described"
click at [458, 238] on select "classified suggested predicted described" at bounding box center [485, 244] width 55 height 13
click at [487, 282] on button "Verify" at bounding box center [485, 283] width 668 height 19
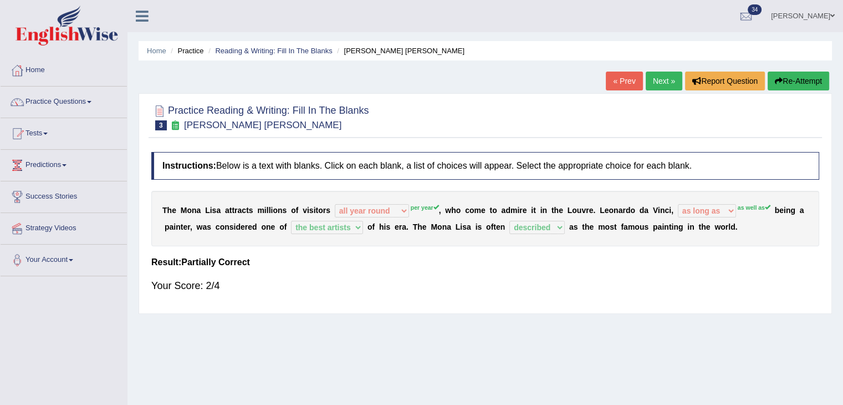
click at [667, 80] on link "Next »" at bounding box center [664, 81] width 37 height 19
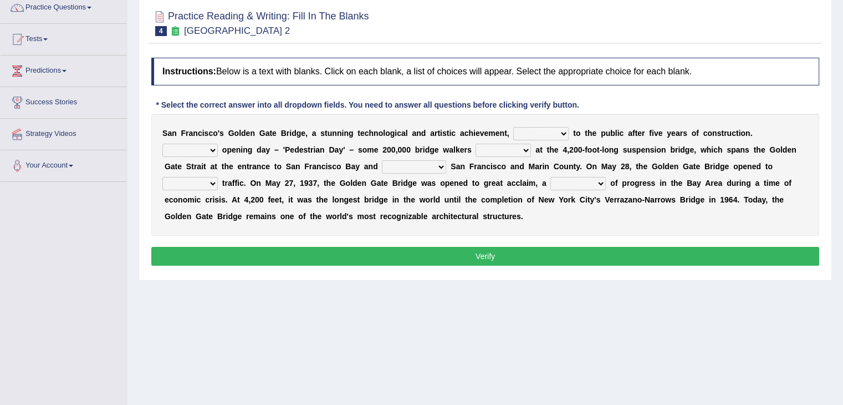
scroll to position [95, 0]
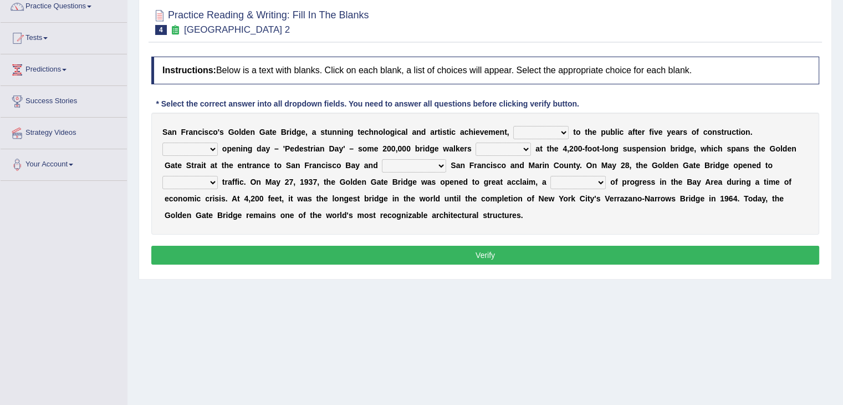
click at [562, 132] on select "opens closes appears equals" at bounding box center [540, 132] width 55 height 13
select select "opens"
click at [513, 126] on select "opens closes appears equals" at bounding box center [540, 132] width 55 height 13
click at [202, 147] on select "On During Since When" at bounding box center [189, 148] width 55 height 13
select select "During"
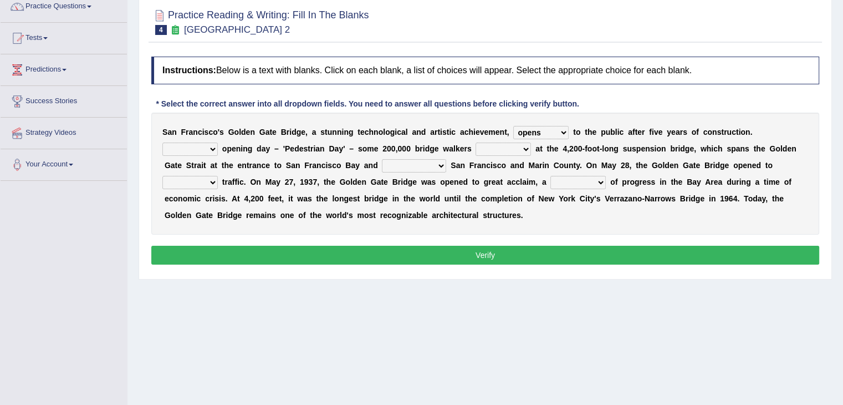
click at [162, 142] on select "On During Since When" at bounding box center [189, 148] width 55 height 13
click at [494, 151] on select "stationed looked marveled laughed" at bounding box center [503, 148] width 55 height 13
select select "marveled"
click at [476, 142] on select "stationed looked marveled laughed" at bounding box center [503, 148] width 55 height 13
click at [429, 167] on select "separates connects channels differentiates" at bounding box center [414, 165] width 64 height 13
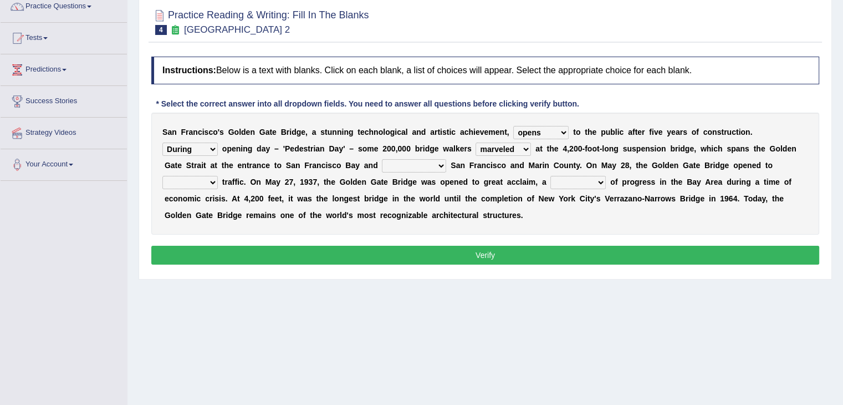
select select "connects"
click at [382, 159] on select "separates connects channels differentiates" at bounding box center [414, 165] width 64 height 13
click at [206, 176] on select "aquatic vehicular airborne watertight" at bounding box center [189, 182] width 55 height 13
select select "aquatic"
click at [162, 176] on select "aquatic vehicular airborne watertight" at bounding box center [189, 182] width 55 height 13
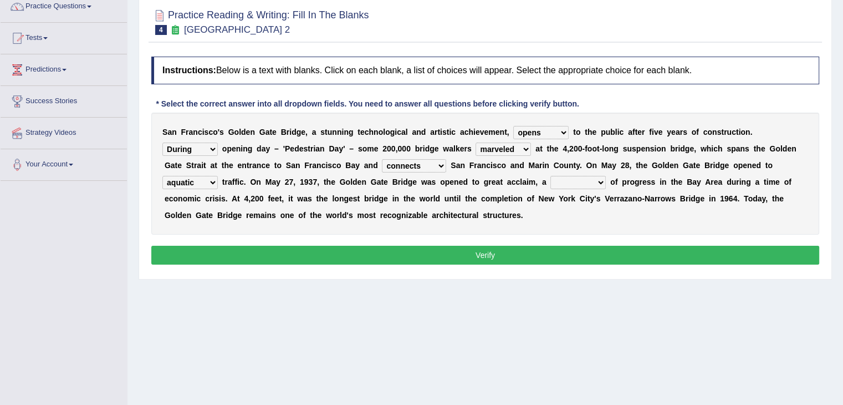
click at [561, 178] on select "denial symbol technique yield" at bounding box center [577, 182] width 55 height 13
select select "denial"
click at [550, 176] on select "denial symbol technique yield" at bounding box center [577, 182] width 55 height 13
click at [489, 259] on button "Verify" at bounding box center [485, 255] width 668 height 19
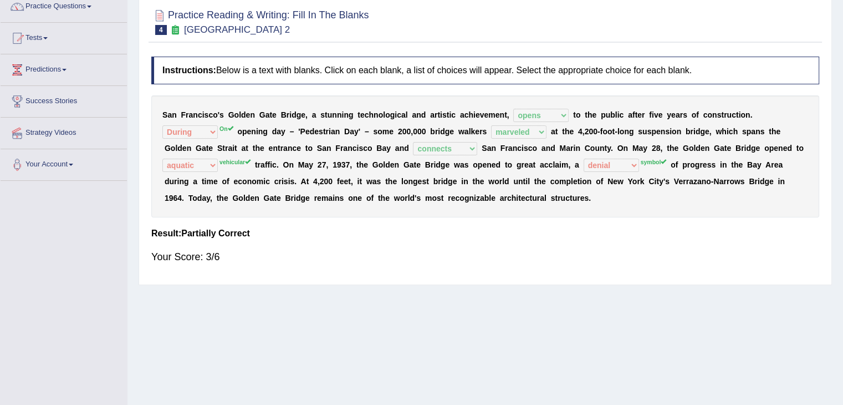
scroll to position [0, 0]
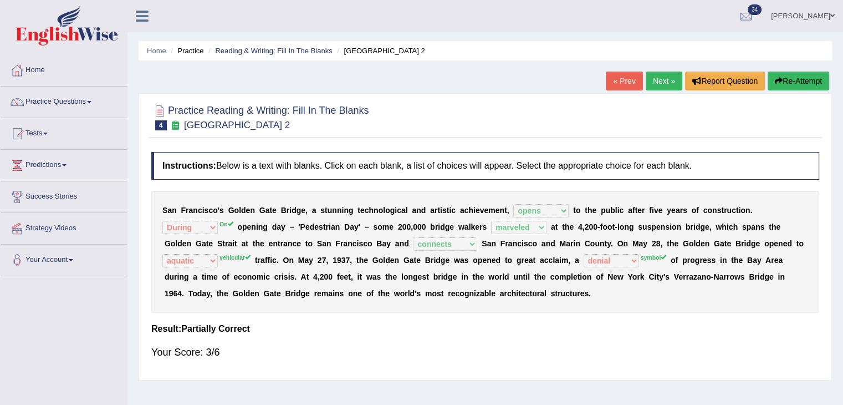
click at [659, 80] on link "Next »" at bounding box center [664, 81] width 37 height 19
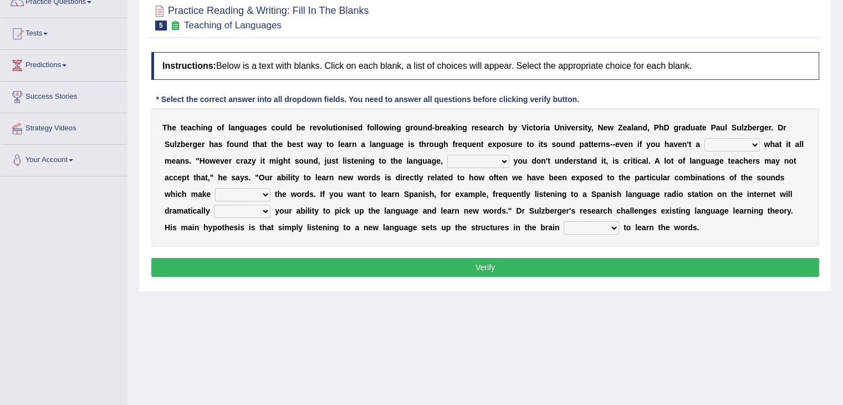
scroll to position [101, 0]
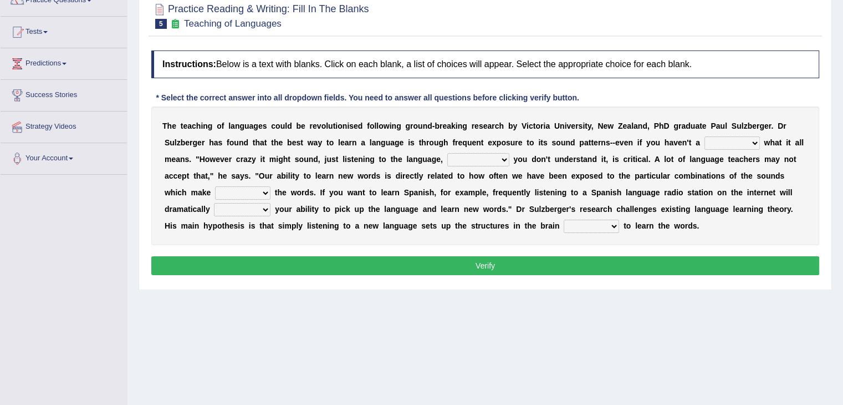
click at [748, 140] on select "dew claw clue due" at bounding box center [732, 142] width 55 height 13
select select "clue"
click at [705, 136] on select "dew claw clue due" at bounding box center [732, 142] width 55 height 13
click at [503, 159] on select "but also all together even though if so" at bounding box center [478, 159] width 62 height 13
select select "even though"
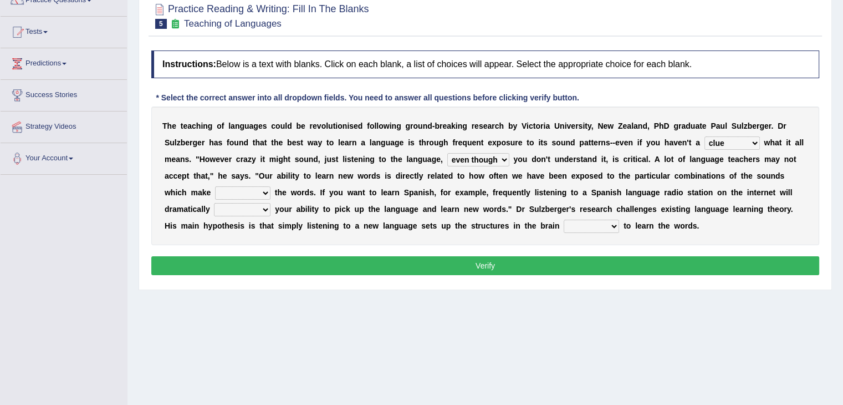
click at [447, 153] on select "but also all together even though if so" at bounding box center [478, 159] width 62 height 13
click at [264, 193] on select "down up of on" at bounding box center [242, 192] width 55 height 13
select select "up"
click at [215, 186] on select "down up of on" at bounding box center [242, 192] width 55 height 13
click at [254, 210] on select "evaluate exaggerate describe boost" at bounding box center [242, 209] width 57 height 13
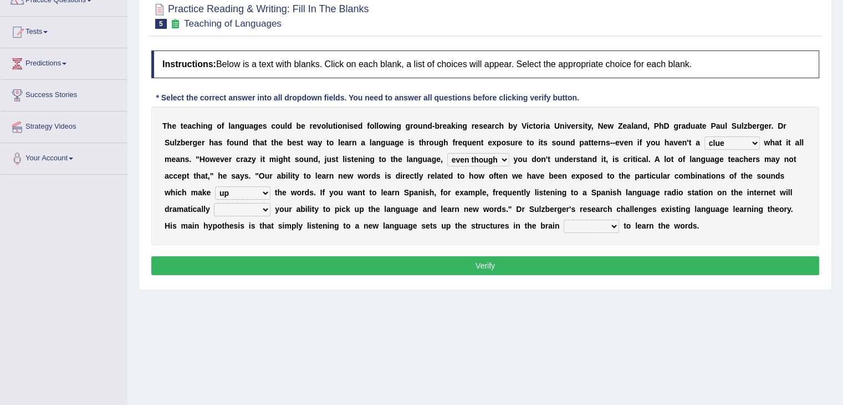
select select "boost"
click at [214, 203] on select "evaluate exaggerate describe boost" at bounding box center [242, 209] width 57 height 13
click at [581, 226] on select "requiring required directed to require" at bounding box center [591, 226] width 55 height 13
select select "to require"
click at [564, 220] on select "requiring required directed to require" at bounding box center [591, 226] width 55 height 13
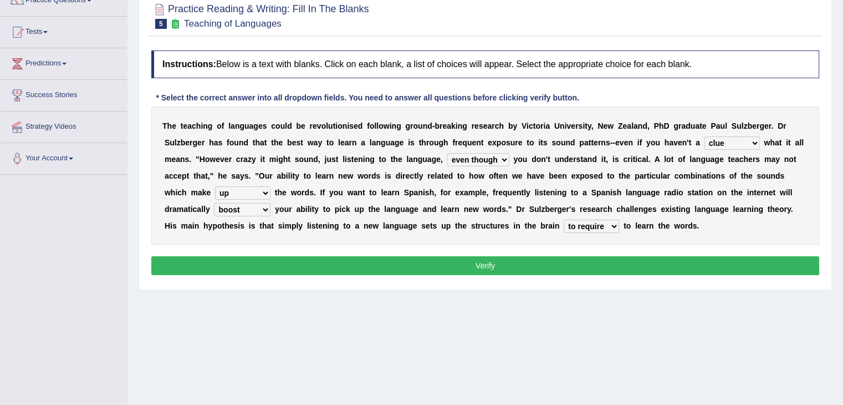
click at [568, 264] on button "Verify" at bounding box center [485, 265] width 668 height 19
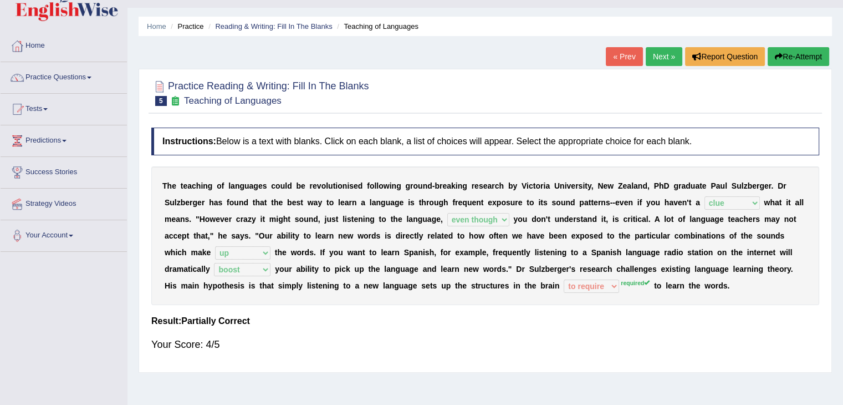
scroll to position [24, 0]
click at [655, 56] on link "Next »" at bounding box center [664, 57] width 37 height 19
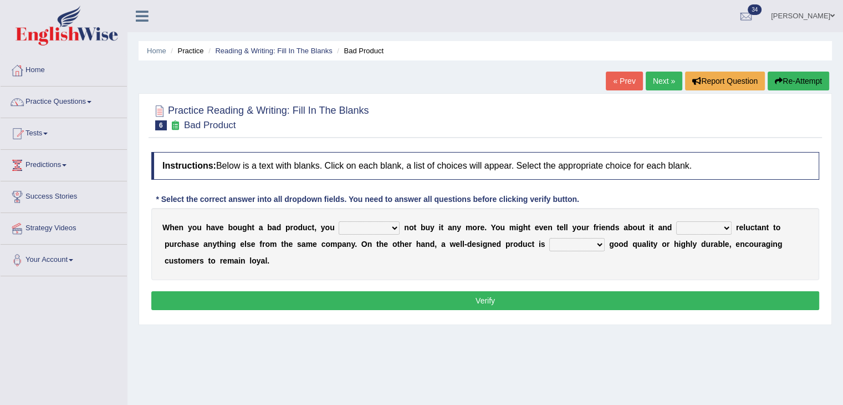
click at [389, 239] on b at bounding box center [390, 243] width 4 height 9
click at [392, 227] on select "would have should have should" at bounding box center [369, 227] width 61 height 13
select select "should"
click at [339, 221] on select "would have should have should" at bounding box center [369, 227] width 61 height 13
click at [700, 222] on select "is are be being" at bounding box center [703, 227] width 55 height 13
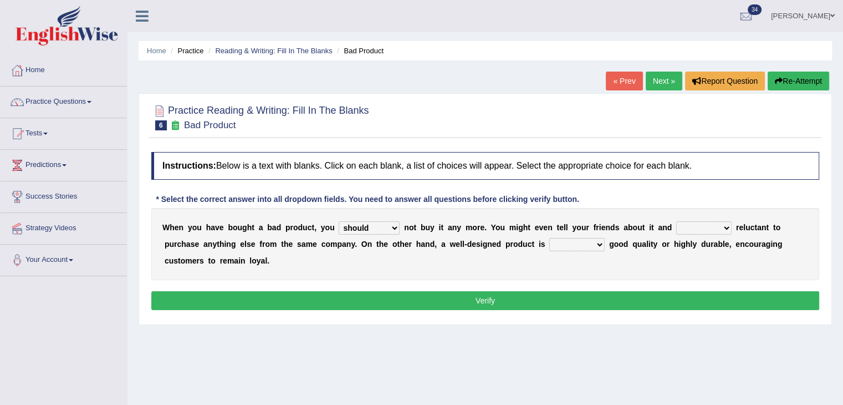
select select "being"
click at [676, 221] on select "is are be being" at bounding box center [703, 227] width 55 height 13
click at [596, 244] on select "both also neither either" at bounding box center [576, 244] width 55 height 13
select select "both"
click at [549, 238] on select "both also neither either" at bounding box center [576, 244] width 55 height 13
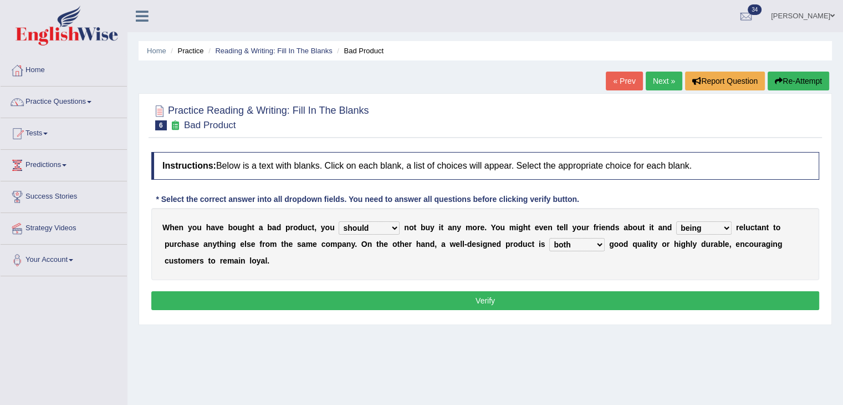
click at [545, 298] on button "Verify" at bounding box center [485, 300] width 668 height 19
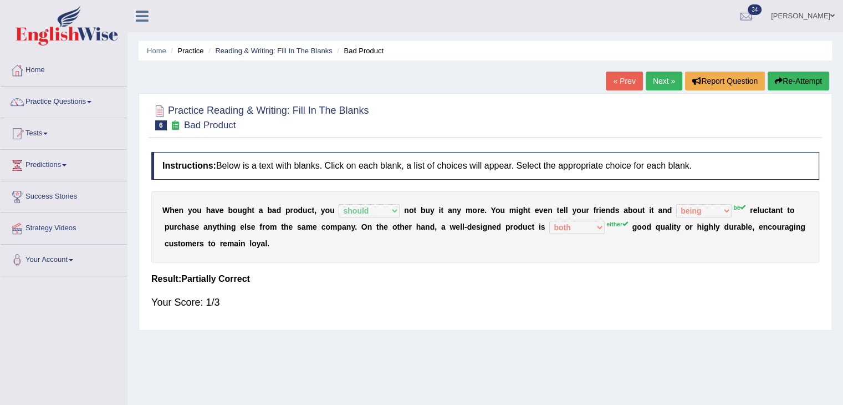
click at [563, 261] on div "W h e n y o u h a v e b o u g h t a b a d p r o d u c t , y o u would have shou…" at bounding box center [485, 227] width 668 height 72
click at [665, 80] on link "Next »" at bounding box center [664, 81] width 37 height 19
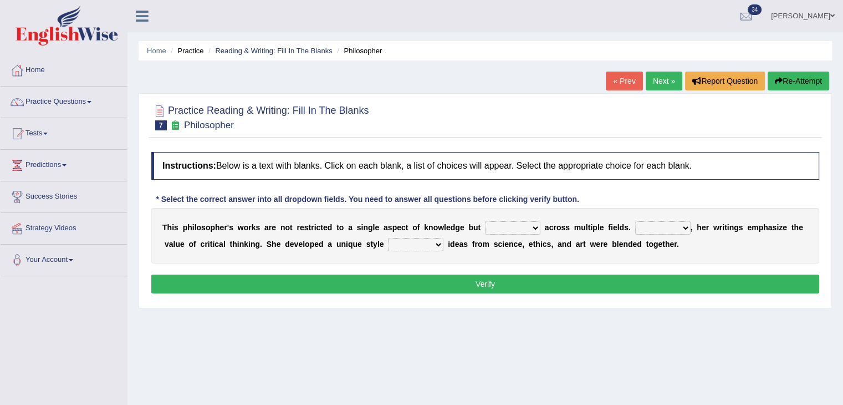
click at [524, 229] on select "constrain contain assemble extend" at bounding box center [512, 227] width 55 height 13
select select "extend"
click at [485, 221] on select "constrain contain assemble extend" at bounding box center [512, 227] width 55 height 13
click at [667, 221] on select "Rather So Moreover Likely" at bounding box center [662, 227] width 55 height 13
click at [635, 221] on select "Rather So Moreover Likely" at bounding box center [662, 227] width 55 height 13
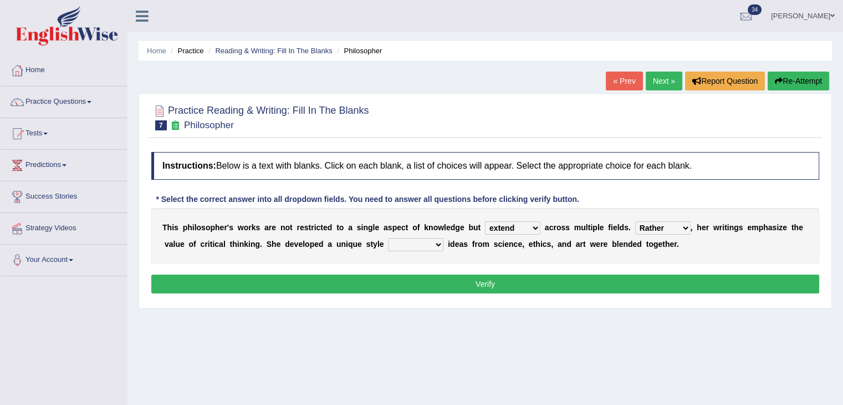
click at [680, 224] on select "Rather So Moreover Likely" at bounding box center [662, 227] width 55 height 13
select select "Moreover"
click at [635, 221] on select "Rather So Moreover Likely" at bounding box center [662, 227] width 55 height 13
click at [426, 244] on select "in that that which in which" at bounding box center [415, 244] width 55 height 13
select select "which"
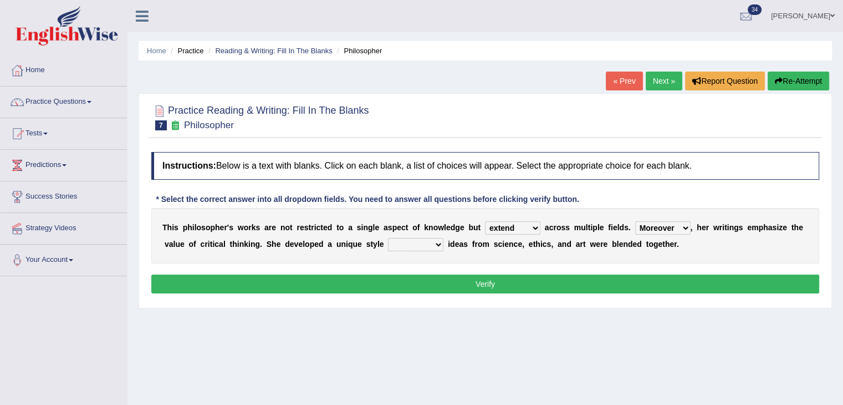
click at [388, 238] on select "in that that which in which" at bounding box center [415, 244] width 55 height 13
click at [421, 287] on button "Verify" at bounding box center [485, 283] width 668 height 19
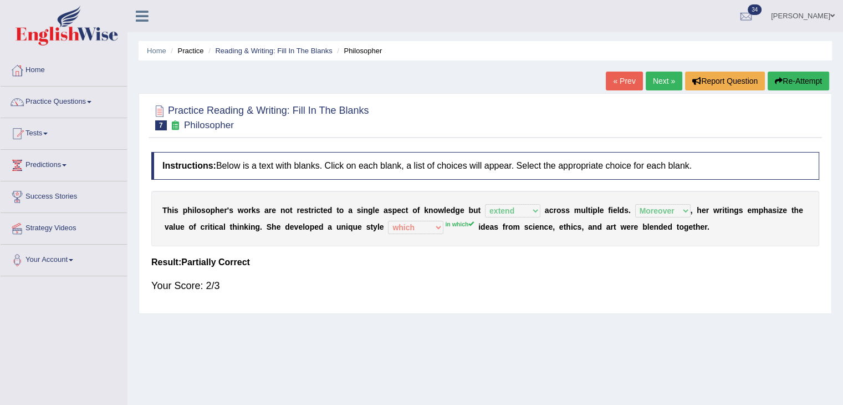
click at [664, 76] on link "Next »" at bounding box center [664, 81] width 37 height 19
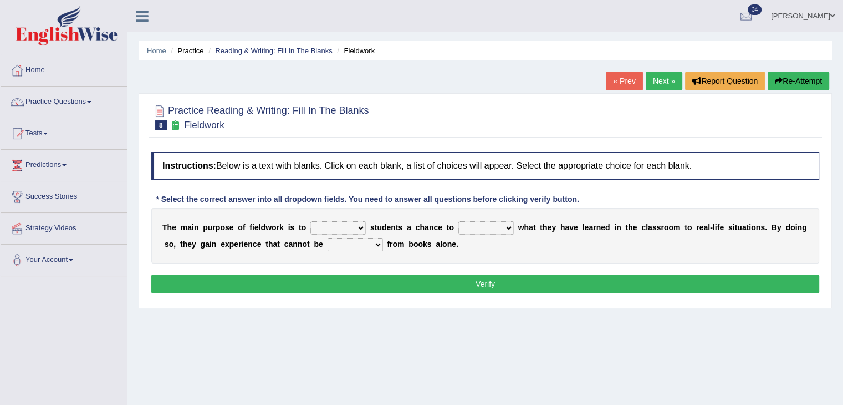
click at [350, 229] on select "resemble stow rave offer" at bounding box center [337, 227] width 55 height 13
select select "resemble"
click at [310, 221] on select "resemble stow rave offer" at bounding box center [337, 227] width 55 height 13
